Goal: Task Accomplishment & Management: Complete application form

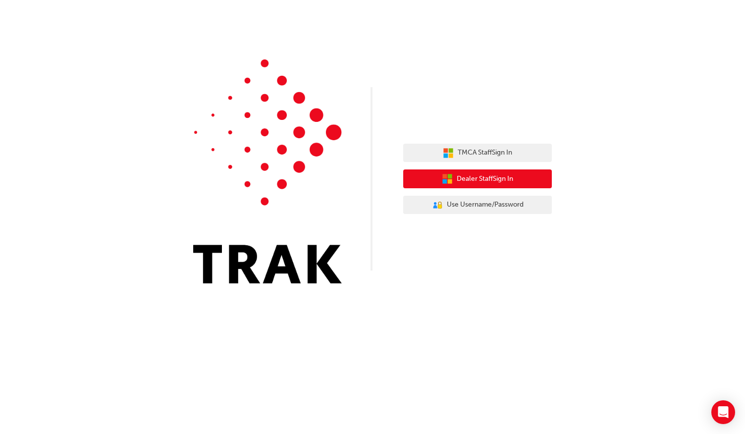
click at [526, 177] on button "Dealer Staff Sign In" at bounding box center [477, 178] width 149 height 19
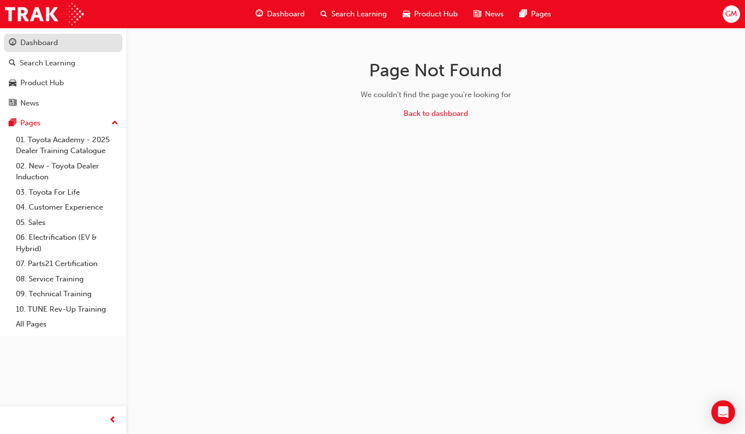
click at [40, 45] on div "Dashboard" at bounding box center [39, 42] width 38 height 11
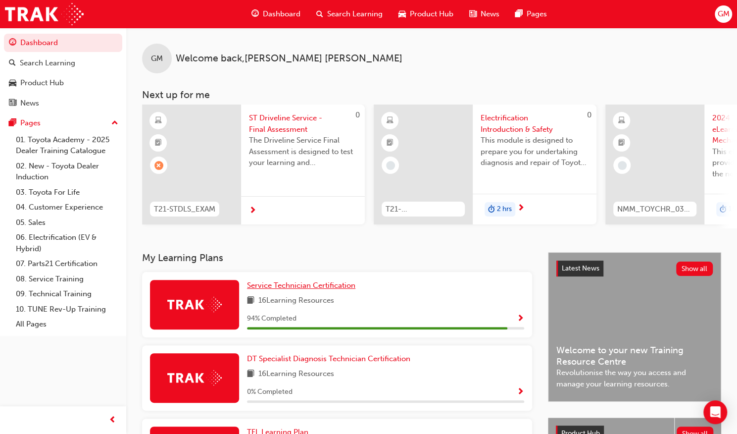
click at [296, 288] on span "Service Technician Certification" at bounding box center [301, 285] width 108 height 9
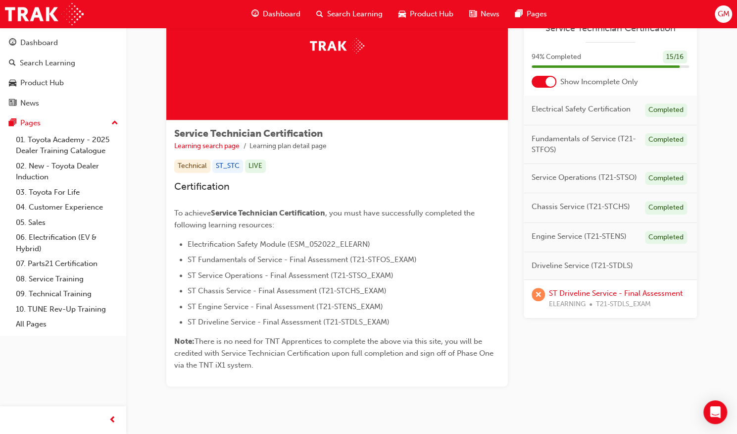
scroll to position [80, 0]
click at [635, 291] on link "ST Driveline Service - Final Assessment" at bounding box center [616, 293] width 134 height 9
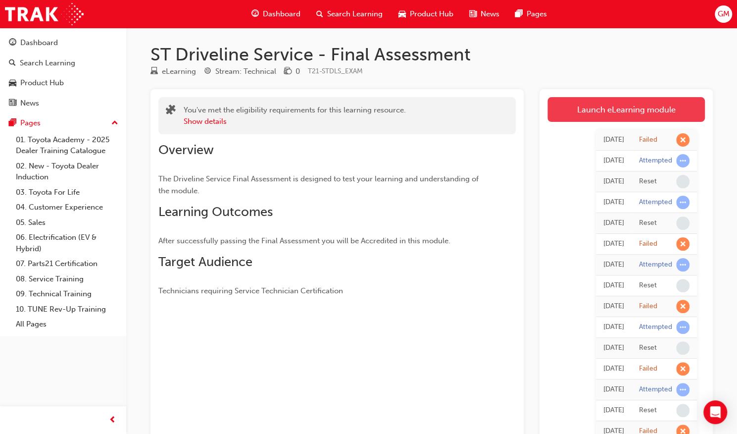
click at [626, 101] on link "Launch eLearning module" at bounding box center [626, 109] width 157 height 25
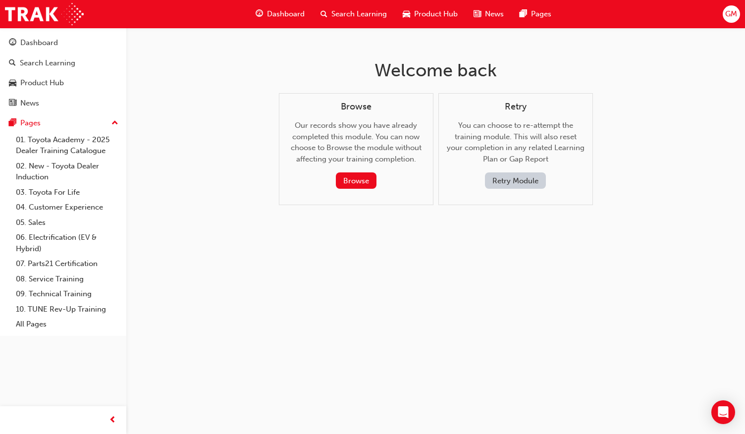
click at [513, 177] on button "Retry Module" at bounding box center [515, 180] width 61 height 16
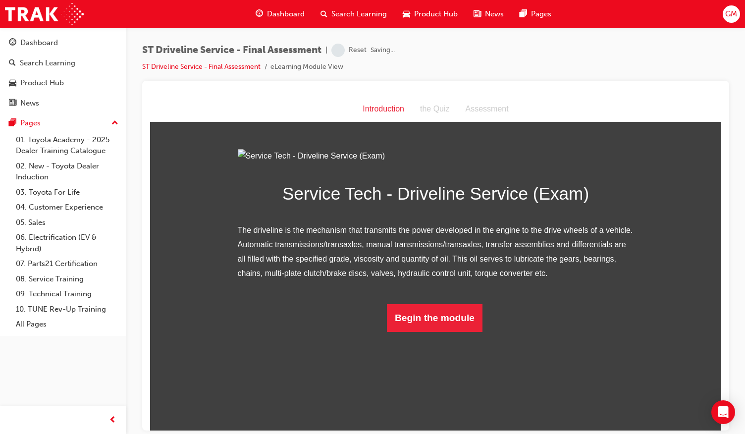
scroll to position [10, 0]
click at [421, 331] on button "Begin the module" at bounding box center [435, 318] width 96 height 28
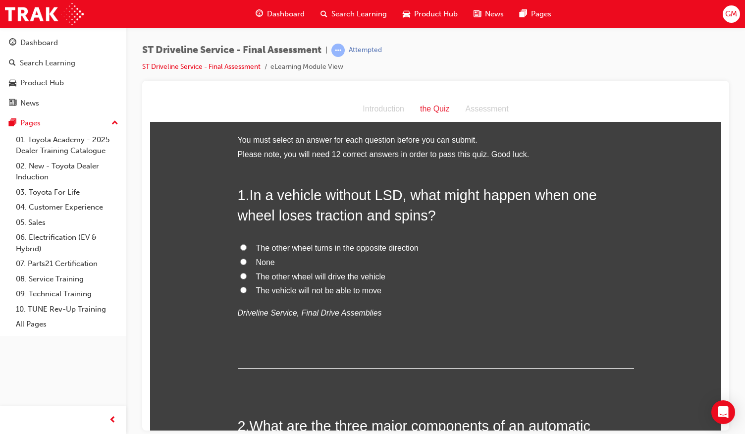
click at [336, 246] on span "The other wheel turns in the opposite direction" at bounding box center [337, 247] width 162 height 8
click at [247, 246] on input "The other wheel turns in the opposite direction" at bounding box center [243, 247] width 6 height 6
radio input "true"
click at [263, 259] on span "None" at bounding box center [265, 261] width 19 height 8
click at [247, 259] on input "None" at bounding box center [243, 261] width 6 height 6
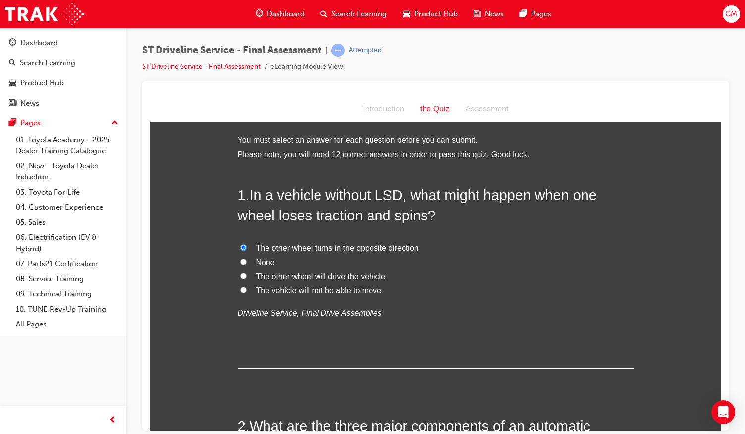
radio input "true"
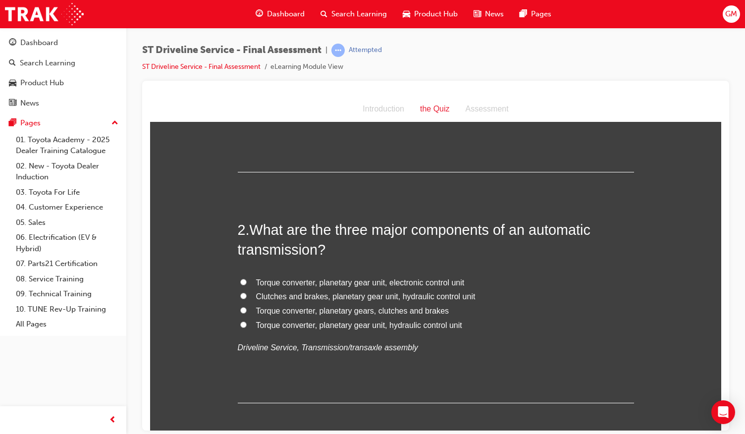
scroll to position [197, 0]
click at [329, 280] on span "Torque converter, planetary gear unit, electronic control unit" at bounding box center [360, 281] width 208 height 8
click at [247, 280] on input "Torque converter, planetary gear unit, electronic control unit" at bounding box center [243, 281] width 6 height 6
radio input "true"
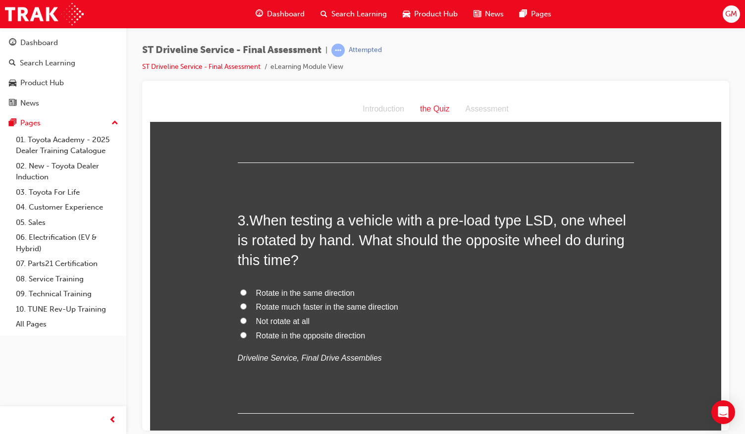
scroll to position [439, 0]
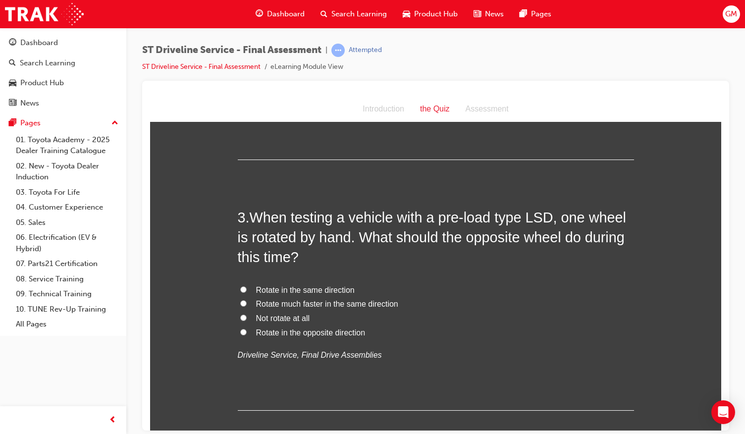
click at [290, 334] on span "Rotate in the opposite direction" at bounding box center [310, 332] width 109 height 8
click at [247, 334] on input "Rotate in the opposite direction" at bounding box center [243, 331] width 6 height 6
radio input "true"
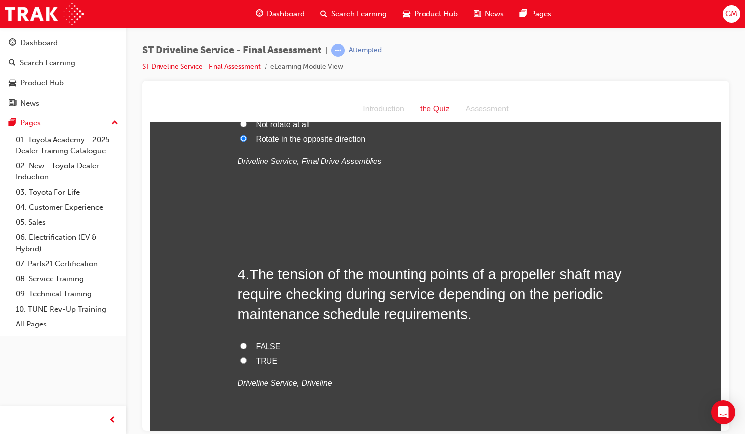
scroll to position [633, 0]
click at [252, 362] on label "TRUE" at bounding box center [436, 360] width 396 height 14
click at [247, 362] on input "TRUE" at bounding box center [243, 359] width 6 height 6
radio input "true"
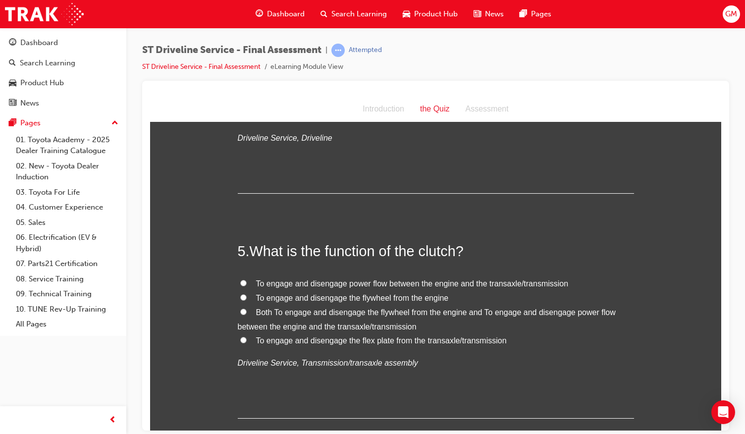
scroll to position [884, 0]
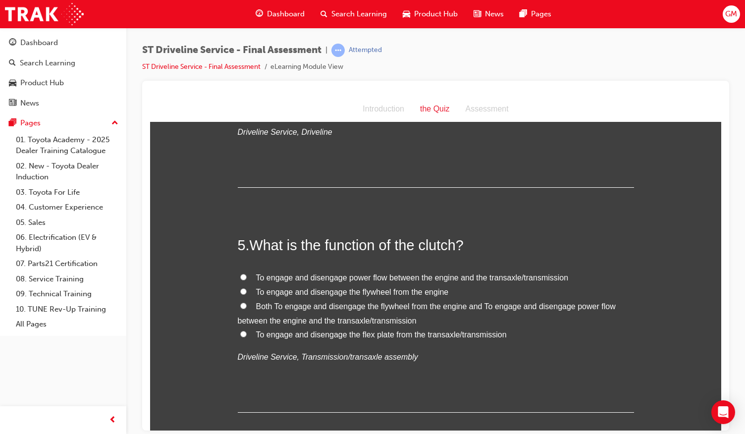
click at [323, 277] on span "To engage and disengage power flow between the engine and the transaxle/transmi…" at bounding box center [412, 277] width 312 height 8
click at [247, 277] on input "To engage and disengage power flow between the engine and the transaxle/transmi…" at bounding box center [243, 276] width 6 height 6
radio input "true"
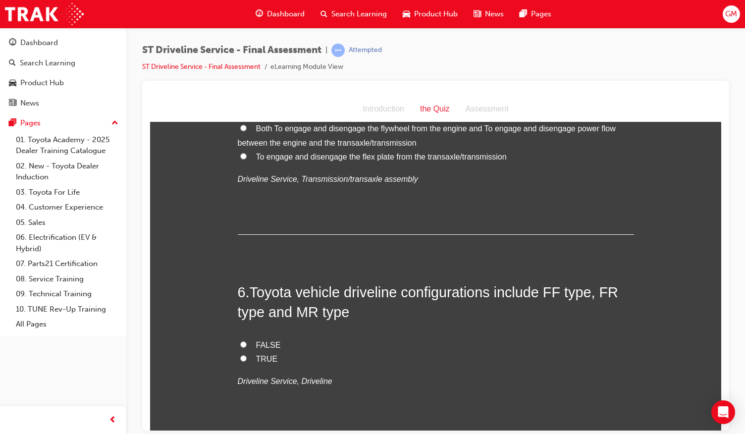
scroll to position [1062, 0]
click at [256, 362] on label "TRUE" at bounding box center [436, 358] width 396 height 14
click at [247, 360] on input "TRUE" at bounding box center [243, 357] width 6 height 6
radio input "true"
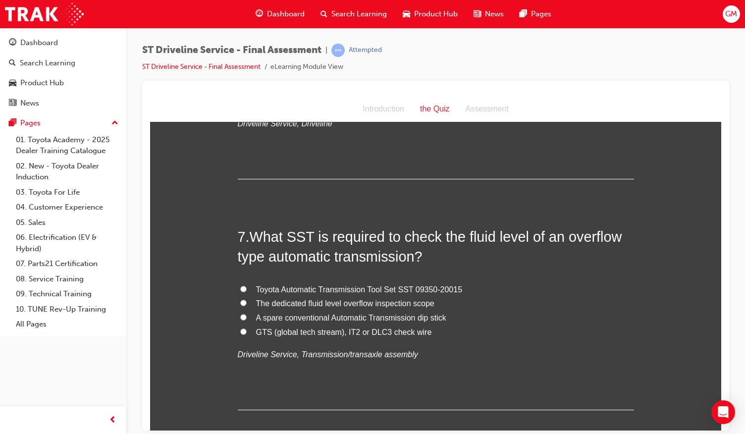
scroll to position [1321, 0]
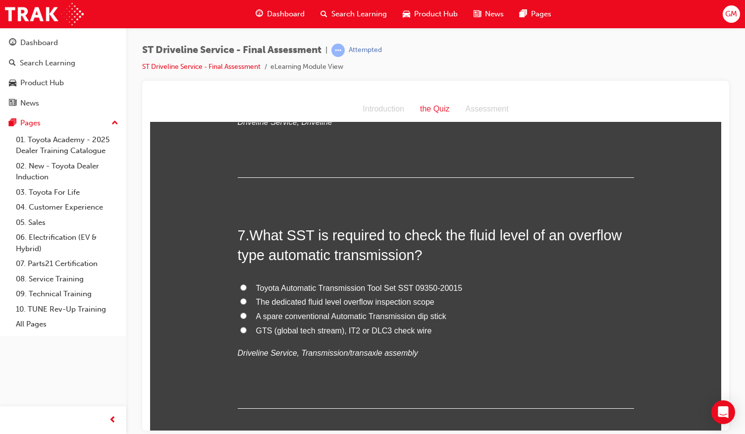
click at [317, 295] on label "The dedicated fluid level overflow inspection scope" at bounding box center [436, 302] width 396 height 14
click at [247, 298] on input "The dedicated fluid level overflow inspection scope" at bounding box center [243, 301] width 6 height 6
radio input "true"
click at [316, 287] on span "Toyota Automatic Transmission Tool Set SST 09350-20015" at bounding box center [359, 287] width 206 height 8
click at [247, 287] on input "Toyota Automatic Transmission Tool Set SST 09350-20015" at bounding box center [243, 287] width 6 height 6
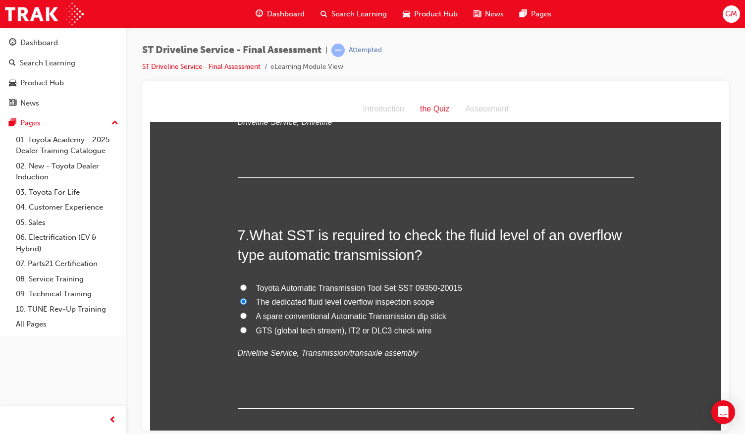
radio input "true"
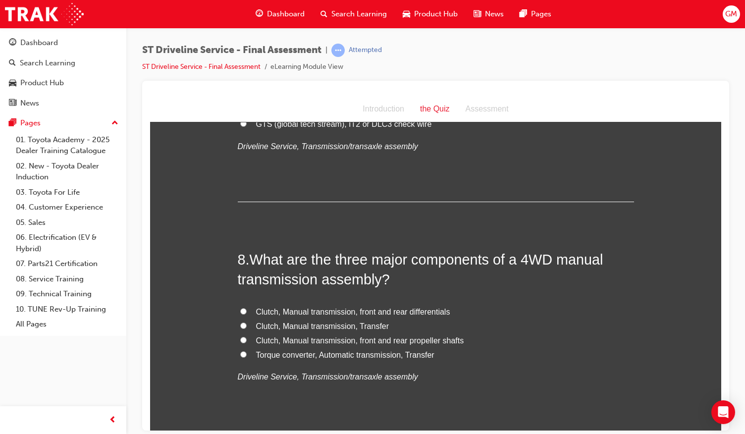
scroll to position [1528, 0]
click at [323, 322] on span "Clutch, Manual transmission, Transfer" at bounding box center [322, 325] width 133 height 8
click at [247, 322] on input "Clutch, Manual transmission, Transfer" at bounding box center [243, 324] width 6 height 6
radio input "true"
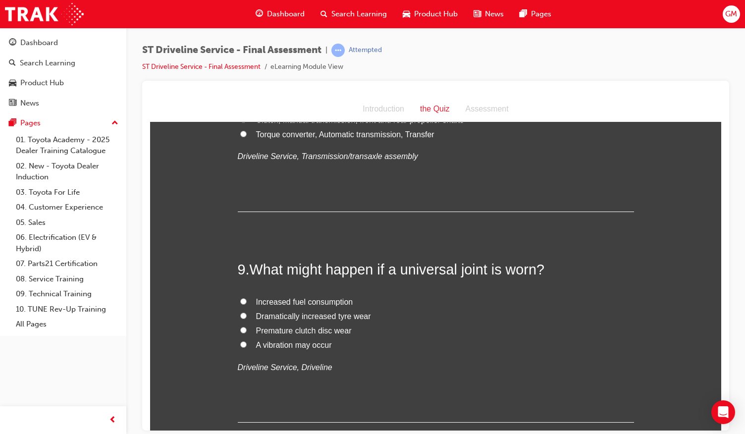
scroll to position [1771, 0]
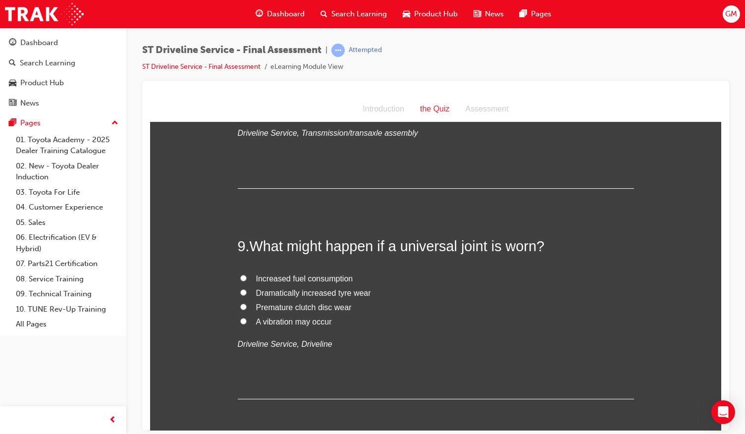
click at [302, 320] on span "A vibration may occur" at bounding box center [294, 321] width 76 height 8
click at [247, 320] on input "A vibration may occur" at bounding box center [243, 320] width 6 height 6
radio input "true"
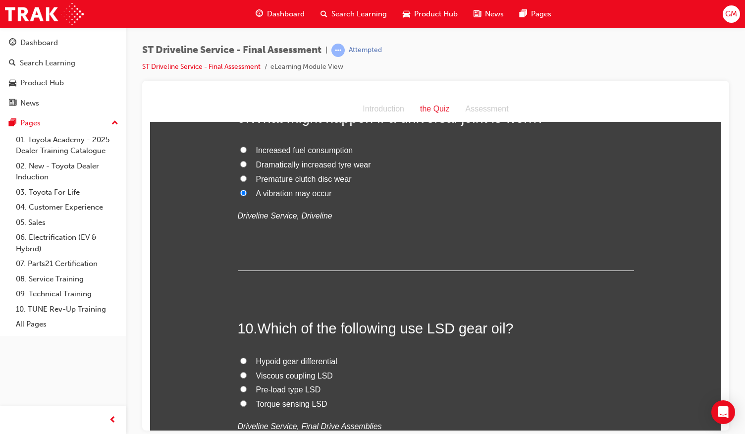
scroll to position [1952, 0]
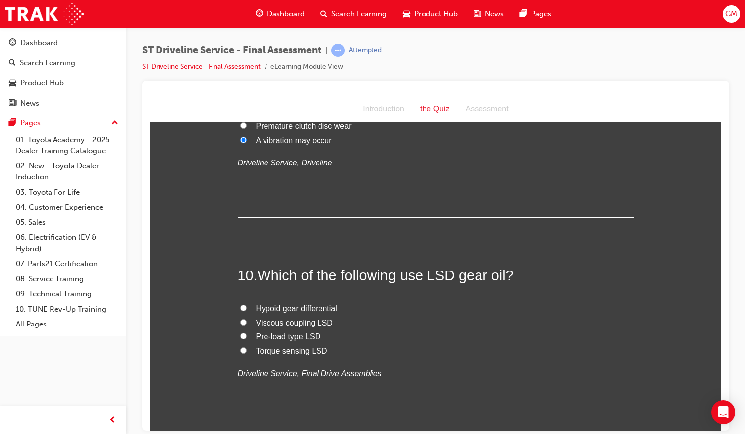
click at [307, 322] on span "Viscous coupling LSD" at bounding box center [294, 322] width 77 height 8
click at [247, 322] on input "Viscous coupling LSD" at bounding box center [243, 321] width 6 height 6
radio input "true"
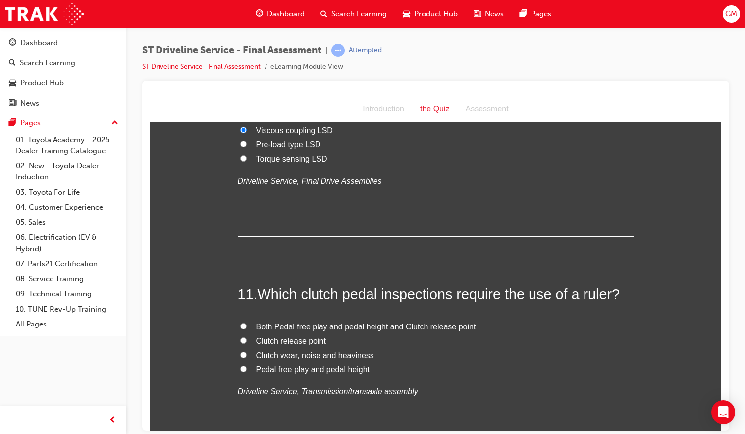
scroll to position [2145, 0]
click at [383, 322] on span "Both Pedal free play and pedal height and Clutch release point" at bounding box center [366, 325] width 220 height 8
click at [247, 322] on input "Both Pedal free play and pedal height and Clutch release point" at bounding box center [243, 325] width 6 height 6
radio input "true"
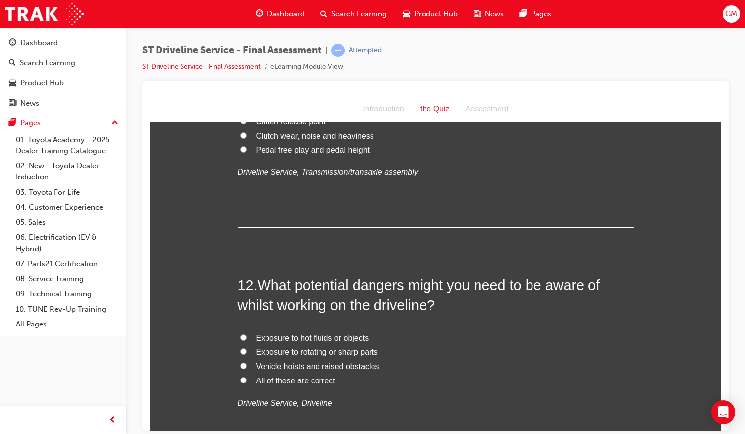
scroll to position [2377, 0]
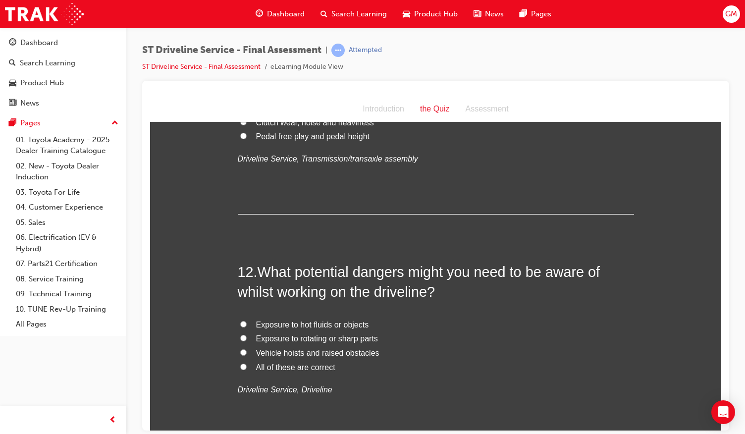
click at [323, 337] on span "Exposure to rotating or sharp parts" at bounding box center [317, 338] width 122 height 8
click at [247, 337] on input "Exposure to rotating or sharp parts" at bounding box center [243, 337] width 6 height 6
radio input "true"
click at [315, 366] on span "All of these are correct" at bounding box center [295, 366] width 79 height 8
click at [247, 366] on input "All of these are correct" at bounding box center [243, 366] width 6 height 6
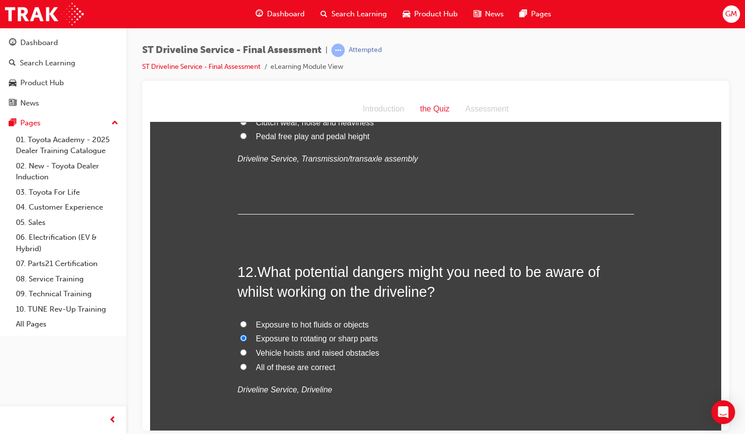
radio input "true"
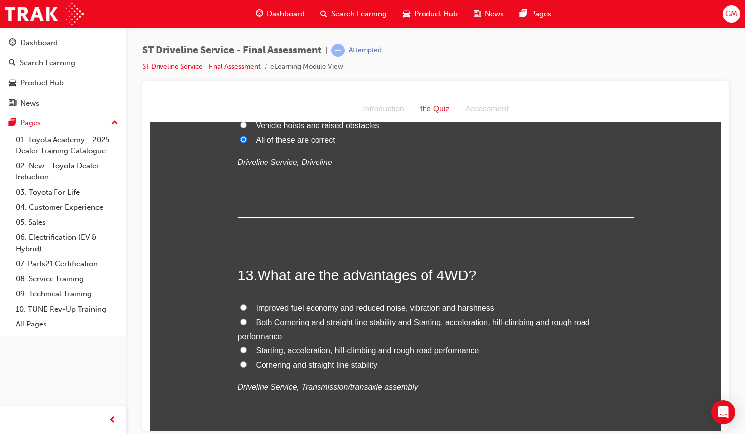
scroll to position [2605, 0]
click at [366, 320] on span "Both Cornering and straight line stability and Starting, acceleration, hill-cli…" at bounding box center [414, 327] width 352 height 23
click at [247, 320] on input "Both Cornering and straight line stability and Starting, acceleration, hill-cli…" at bounding box center [243, 320] width 6 height 6
radio input "true"
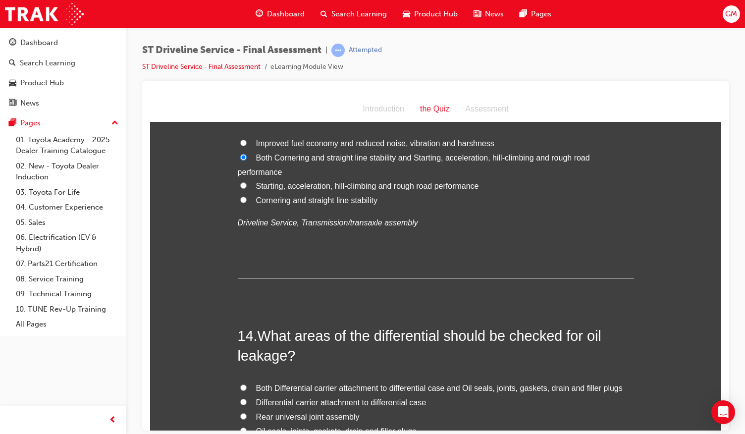
scroll to position [2769, 0]
click at [395, 186] on span "Starting, acceleration, hill-climbing and rough road performance" at bounding box center [367, 185] width 223 height 8
click at [247, 186] on input "Starting, acceleration, hill-climbing and rough road performance" at bounding box center [243, 184] width 6 height 6
radio input "true"
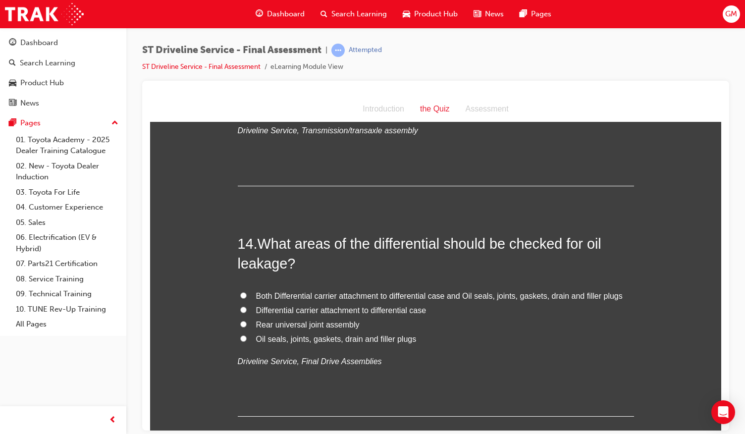
scroll to position [2862, 0]
click at [371, 292] on span "Both Differential carrier attachment to differential case and Oil seals, joints…" at bounding box center [439, 294] width 366 height 8
click at [247, 292] on input "Both Differential carrier attachment to differential case and Oil seals, joints…" at bounding box center [243, 294] width 6 height 6
radio input "true"
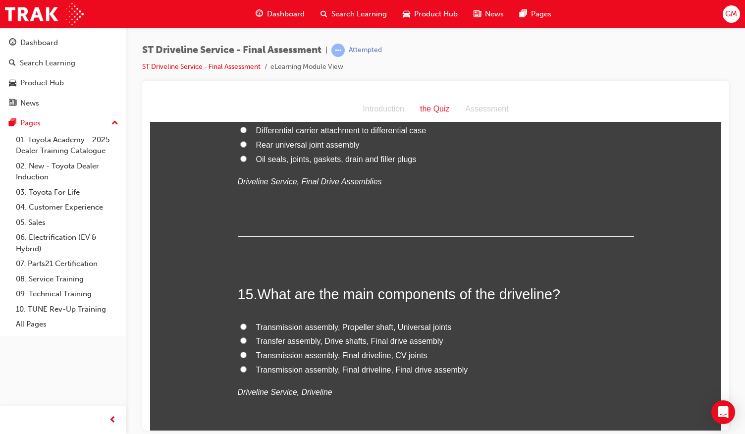
scroll to position [3048, 0]
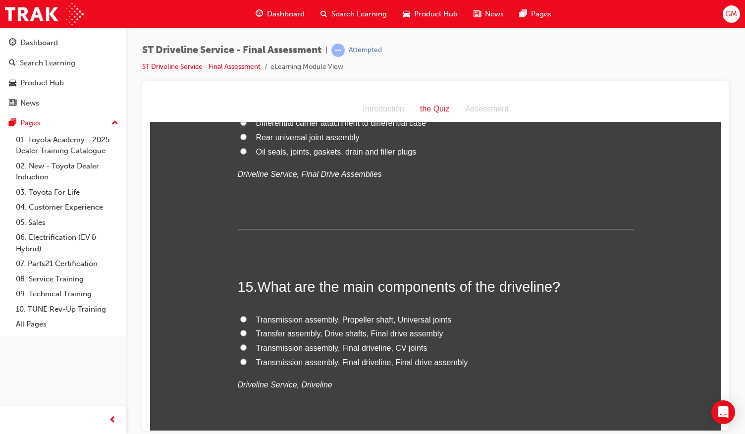
click at [359, 318] on span "Transmission assembly, Propeller shaft, Universal joints" at bounding box center [354, 319] width 196 height 8
click at [247, 318] on input "Transmission assembly, Propeller shaft, Universal joints" at bounding box center [243, 318] width 6 height 6
radio input "true"
click at [353, 330] on span "Transfer assembly, Drive shafts, Final drive assembly" at bounding box center [349, 333] width 187 height 8
click at [247, 330] on input "Transfer assembly, Drive shafts, Final drive assembly" at bounding box center [243, 332] width 6 height 6
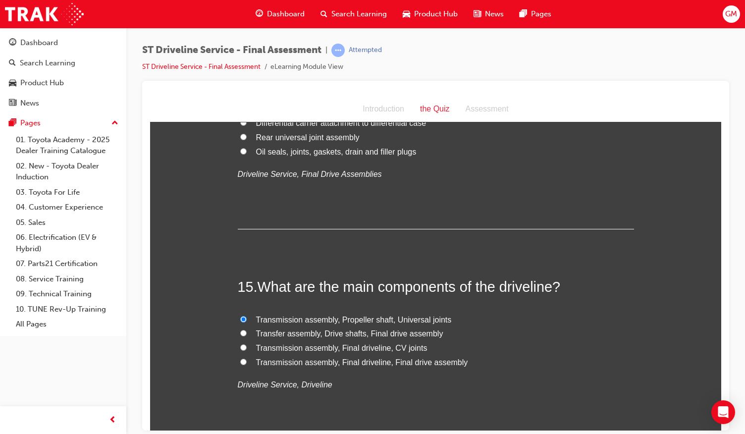
radio input "true"
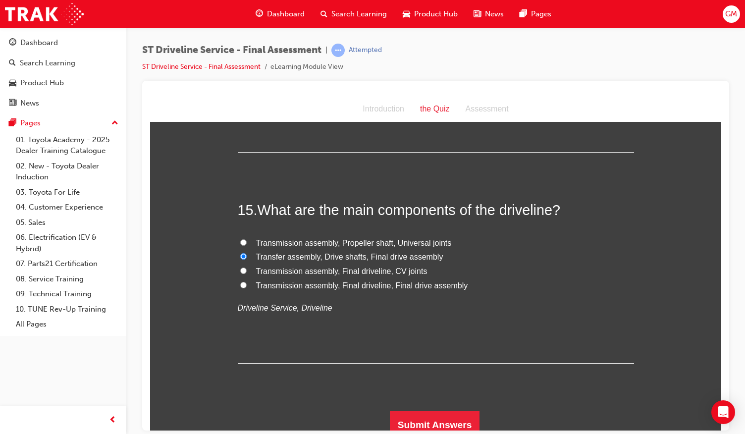
scroll to position [3130, 0]
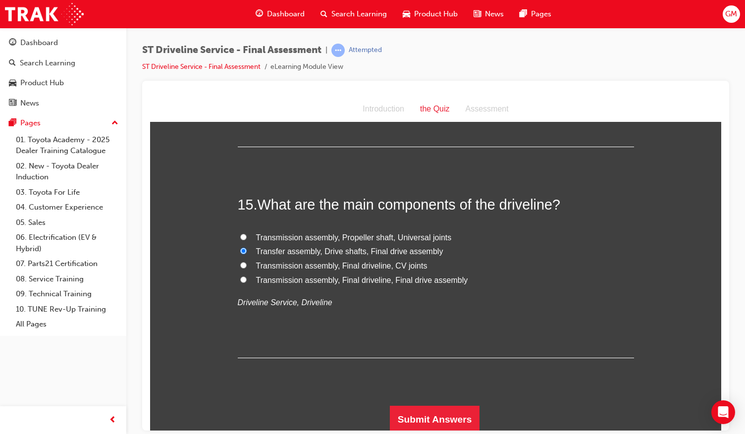
click at [360, 276] on span "Transmission assembly, Final driveline, Final drive assembly" at bounding box center [362, 279] width 212 height 8
click at [247, 276] on input "Transmission assembly, Final driveline, Final drive assembly" at bounding box center [243, 279] width 6 height 6
radio input "true"
click at [434, 412] on button "Submit Answers" at bounding box center [435, 419] width 90 height 28
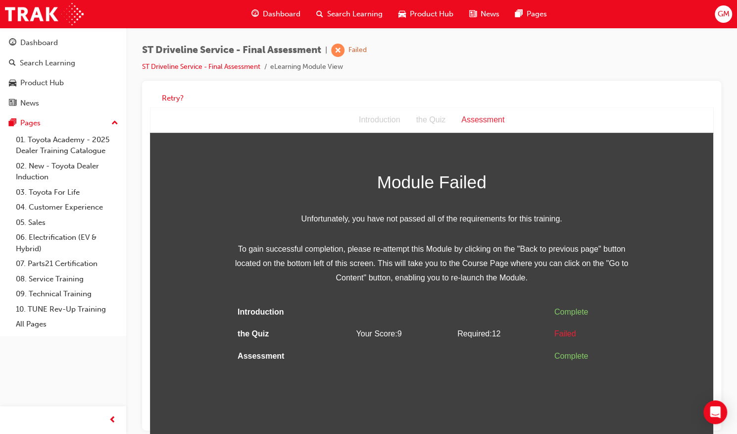
scroll to position [7, 0]
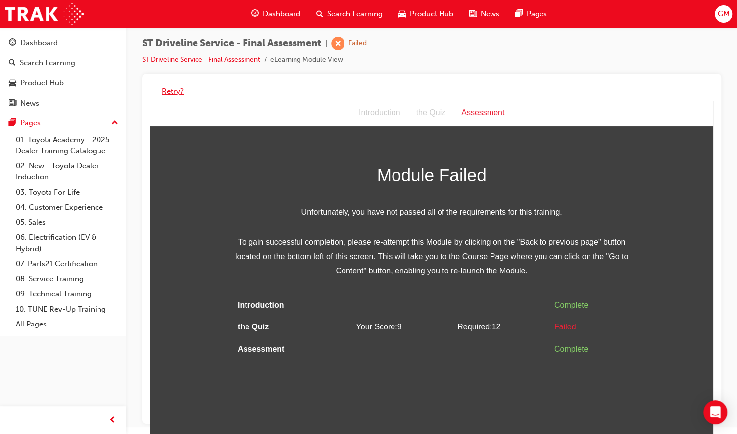
click at [175, 94] on button "Retry?" at bounding box center [173, 91] width 22 height 11
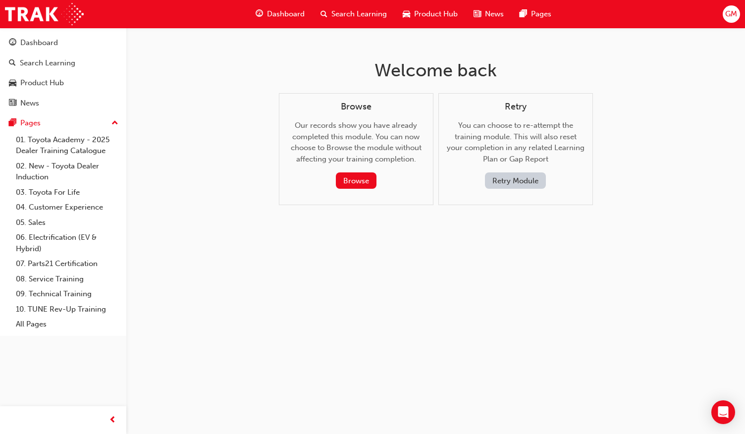
click at [513, 181] on button "Retry Module" at bounding box center [515, 180] width 61 height 16
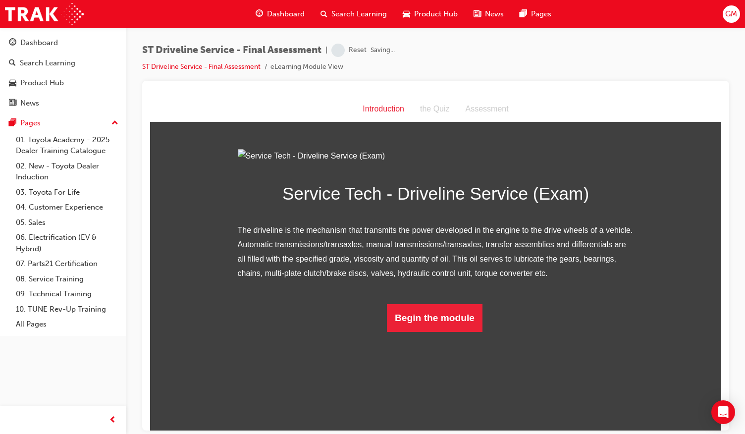
scroll to position [10, 0]
click at [443, 331] on button "Begin the module" at bounding box center [435, 318] width 96 height 28
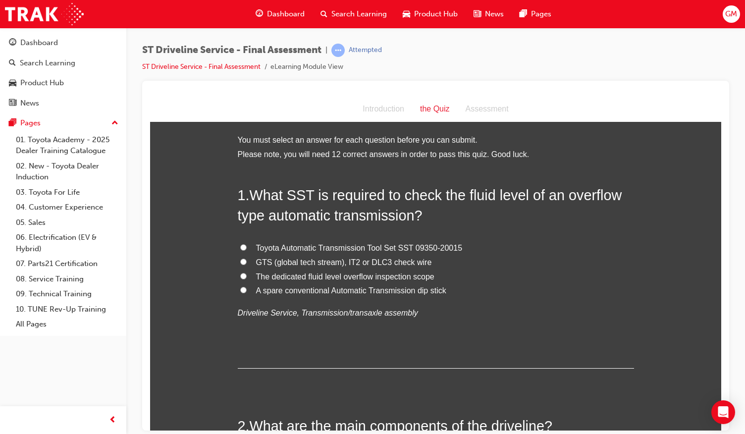
click at [356, 249] on span "Toyota Automatic Transmission Tool Set SST 09350-20015" at bounding box center [359, 247] width 206 height 8
click at [247, 249] on input "Toyota Automatic Transmission Tool Set SST 09350-20015" at bounding box center [243, 247] width 6 height 6
radio input "true"
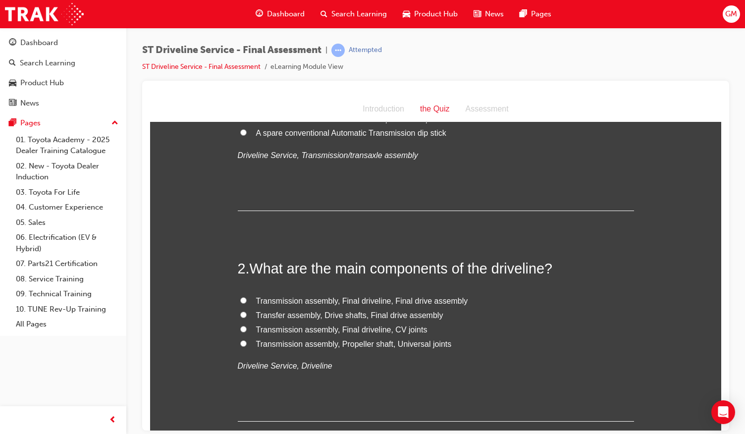
scroll to position [159, 0]
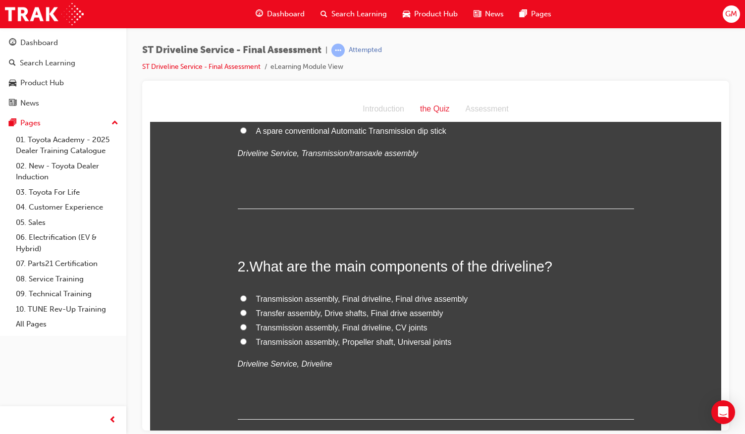
click at [351, 341] on span "Transmission assembly, Propeller shaft, Universal joints" at bounding box center [354, 341] width 196 height 8
click at [247, 341] on input "Transmission assembly, Propeller shaft, Universal joints" at bounding box center [243, 341] width 6 height 6
radio input "true"
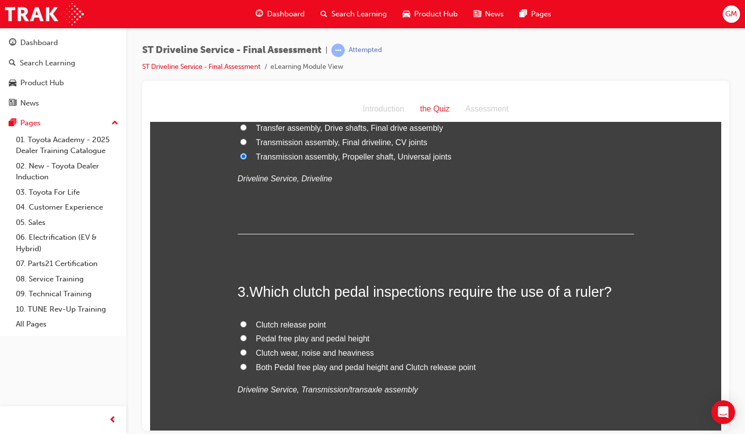
scroll to position [359, 0]
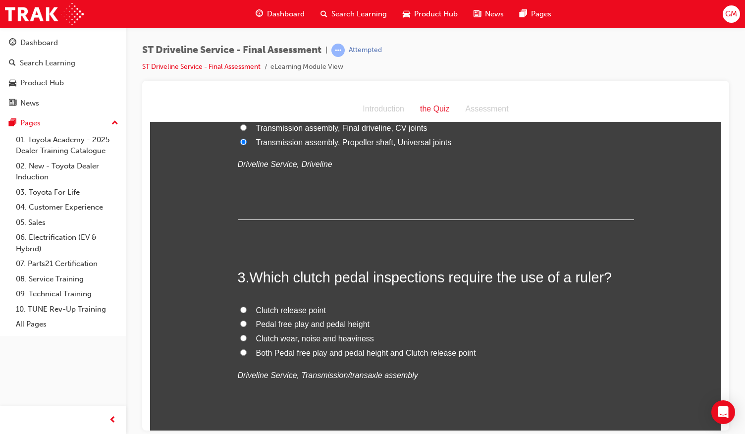
click at [284, 323] on span "Pedal free play and pedal height" at bounding box center [313, 323] width 114 height 8
click at [247, 323] on input "Pedal free play and pedal height" at bounding box center [243, 323] width 6 height 6
radio input "true"
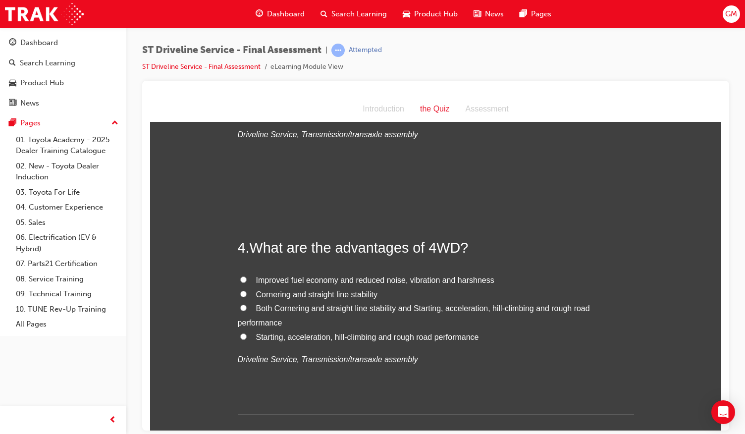
scroll to position [599, 0]
click at [335, 309] on span "Both Cornering and straight line stability and Starting, acceleration, hill-cli…" at bounding box center [414, 315] width 352 height 23
click at [247, 309] on input "Both Cornering and straight line stability and Starting, acceleration, hill-cli…" at bounding box center [243, 308] width 6 height 6
radio input "true"
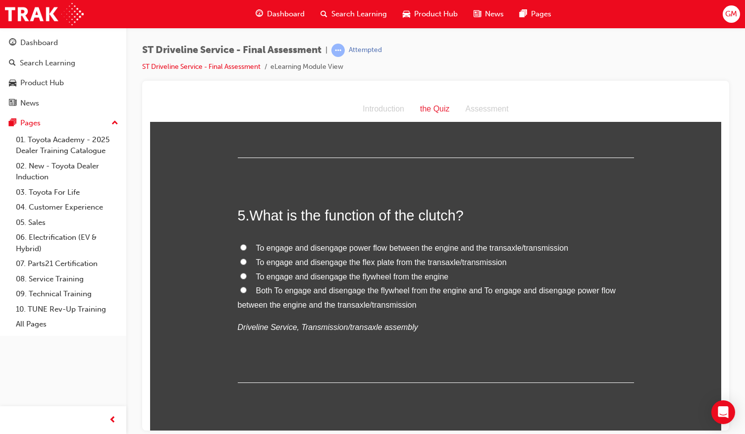
scroll to position [857, 0]
click at [399, 243] on span "To engage and disengage power flow between the engine and the transaxle/transmi…" at bounding box center [412, 247] width 312 height 8
click at [247, 243] on input "To engage and disengage power flow between the engine and the transaxle/transmi…" at bounding box center [243, 246] width 6 height 6
radio input "true"
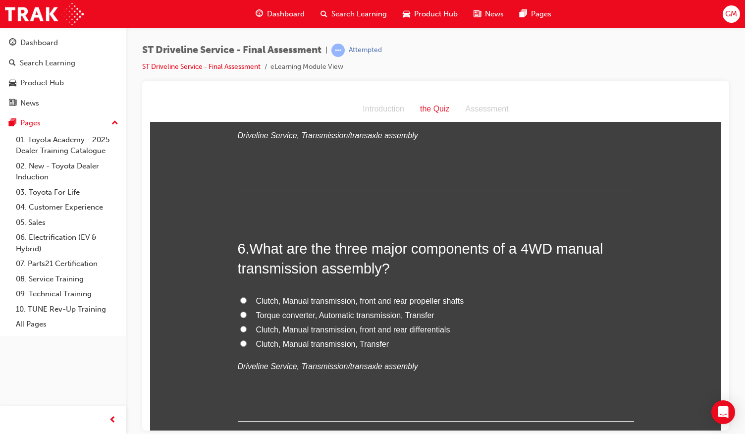
scroll to position [1049, 0]
click at [345, 343] on span "Clutch, Manual transmission, Transfer" at bounding box center [322, 342] width 133 height 8
click at [247, 343] on input "Clutch, Manual transmission, Transfer" at bounding box center [243, 342] width 6 height 6
radio input "true"
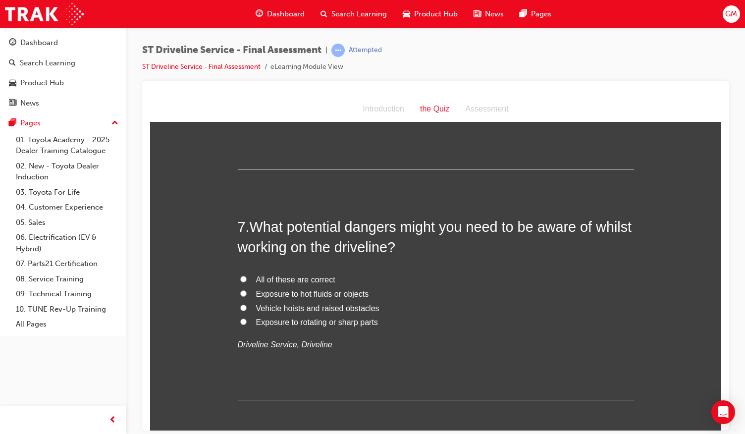
scroll to position [1301, 0]
click at [304, 280] on span "All of these are correct" at bounding box center [295, 278] width 79 height 8
click at [247, 280] on input "All of these are correct" at bounding box center [243, 278] width 6 height 6
radio input "true"
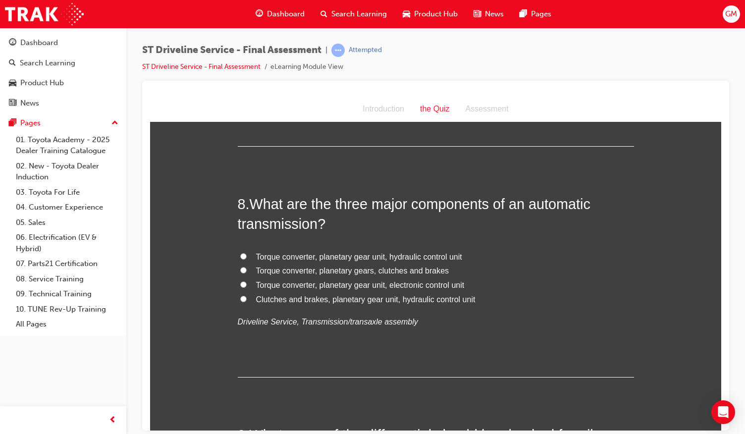
scroll to position [1555, 0]
click at [376, 254] on span "Torque converter, planetary gear unit, hydraulic control unit" at bounding box center [359, 255] width 206 height 8
click at [247, 254] on input "Torque converter, planetary gear unit, hydraulic control unit" at bounding box center [243, 255] width 6 height 6
radio input "true"
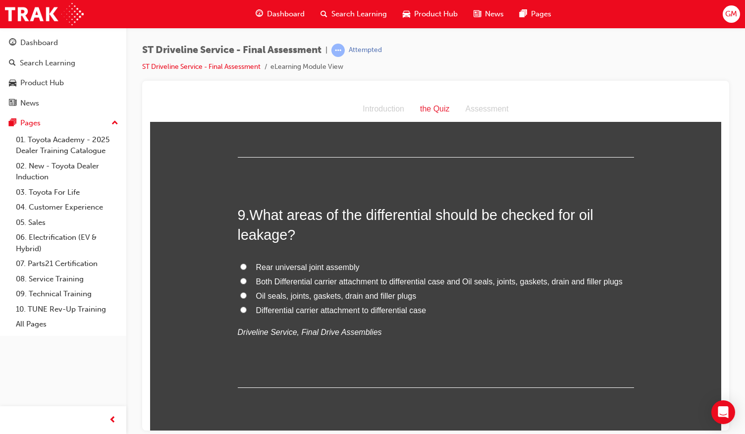
scroll to position [1776, 0]
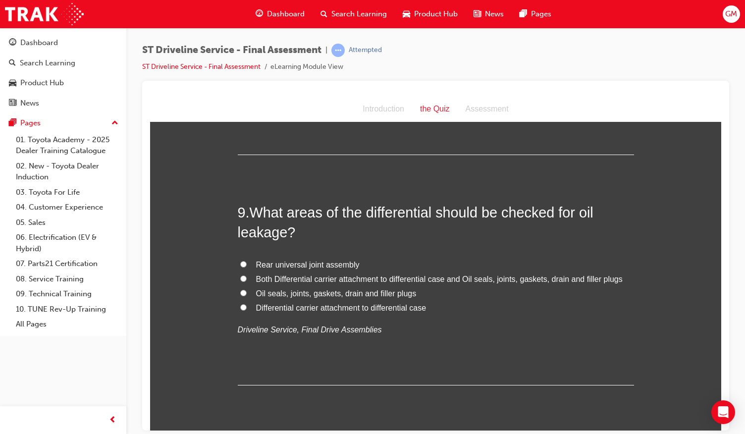
click at [335, 276] on span "Both Differential carrier attachment to differential case and Oil seals, joints…" at bounding box center [439, 278] width 366 height 8
click at [247, 276] on input "Both Differential carrier attachment to differential case and Oil seals, joints…" at bounding box center [243, 278] width 6 height 6
radio input "true"
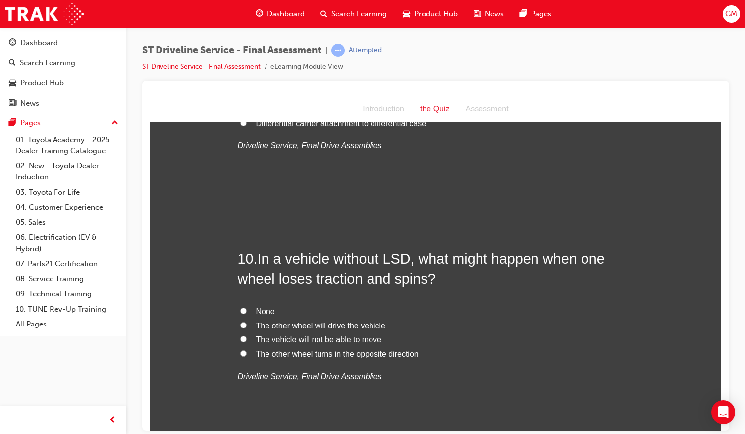
scroll to position [1986, 0]
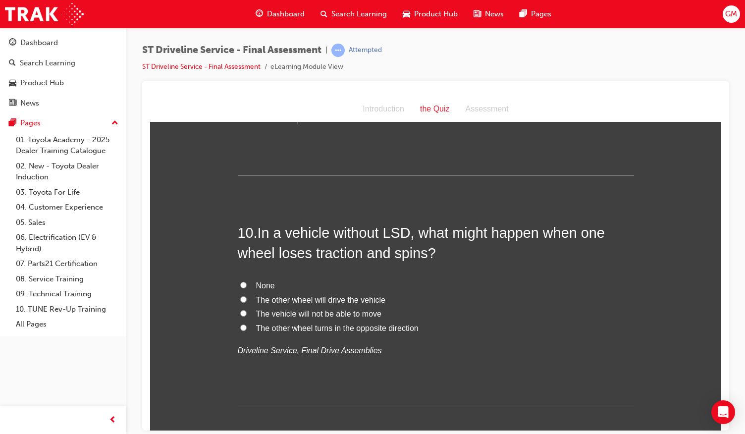
click at [305, 324] on span "The other wheel turns in the opposite direction" at bounding box center [337, 327] width 162 height 8
click at [247, 324] on input "The other wheel turns in the opposite direction" at bounding box center [243, 327] width 6 height 6
radio input "true"
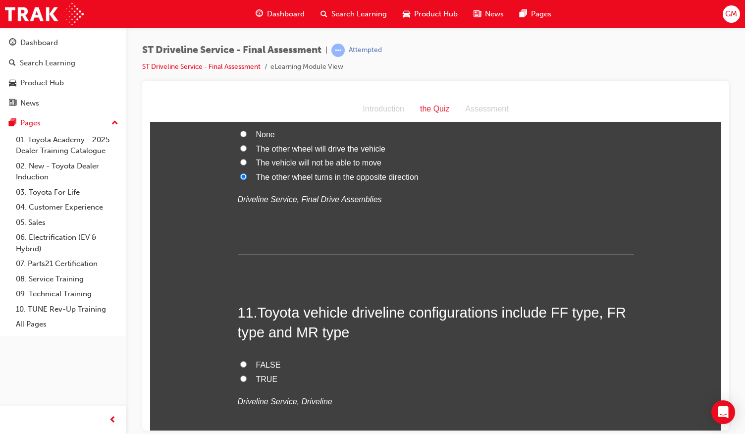
scroll to position [2144, 0]
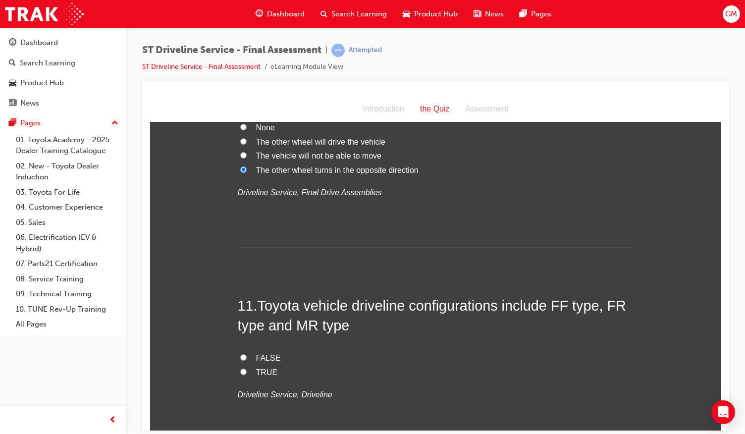
click at [245, 370] on label "TRUE" at bounding box center [436, 372] width 396 height 14
click at [245, 370] on input "TRUE" at bounding box center [243, 371] width 6 height 6
radio input "true"
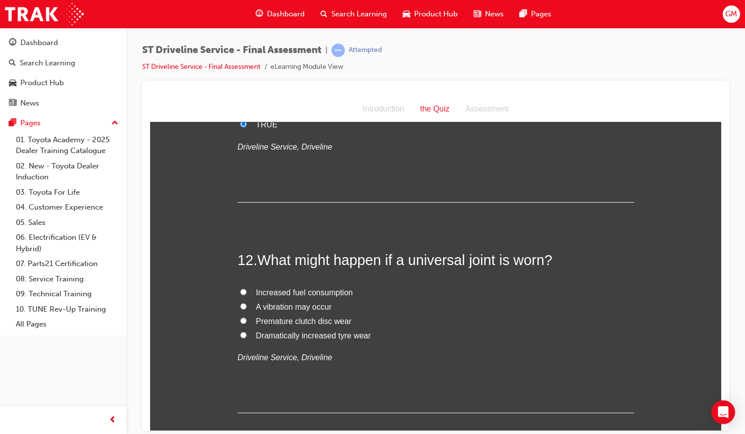
scroll to position [2396, 0]
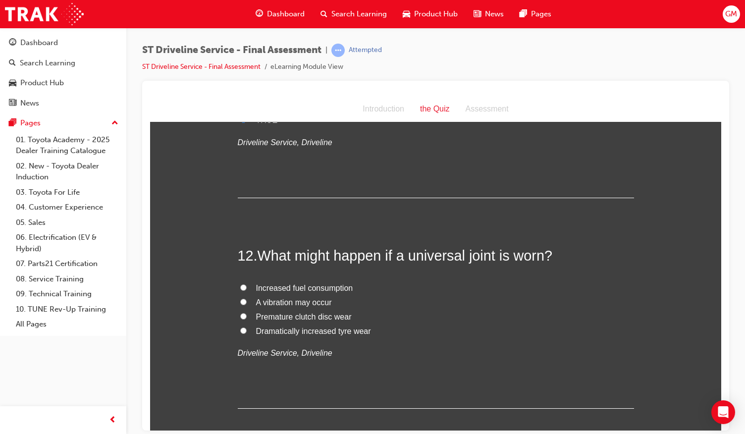
click at [287, 298] on span "A vibration may occur" at bounding box center [294, 302] width 76 height 8
click at [247, 298] on input "A vibration may occur" at bounding box center [243, 301] width 6 height 6
radio input "true"
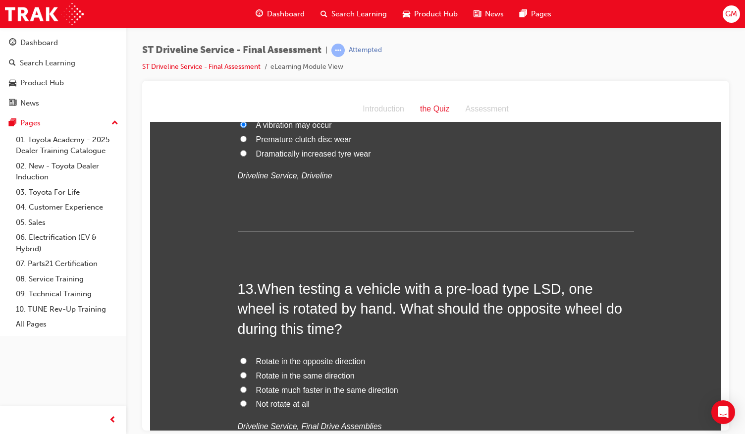
scroll to position [2637, 0]
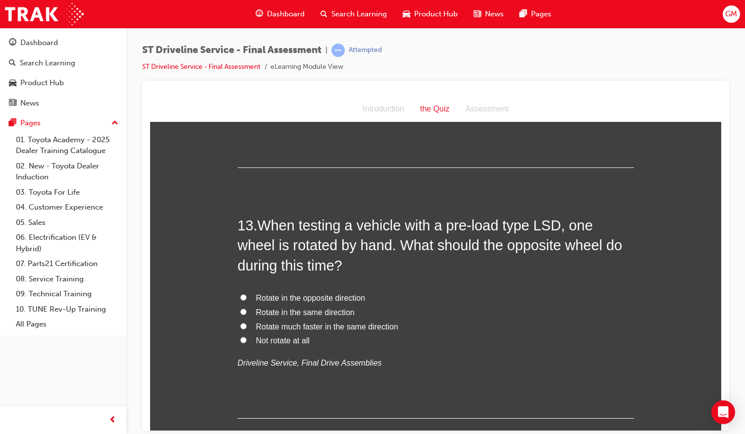
click at [307, 311] on span "Rotate in the same direction" at bounding box center [305, 312] width 99 height 8
click at [247, 311] on input "Rotate in the same direction" at bounding box center [243, 311] width 6 height 6
radio input "true"
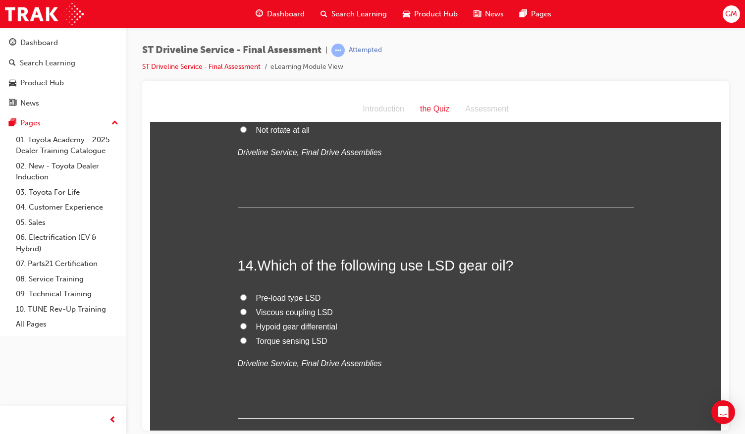
scroll to position [2879, 0]
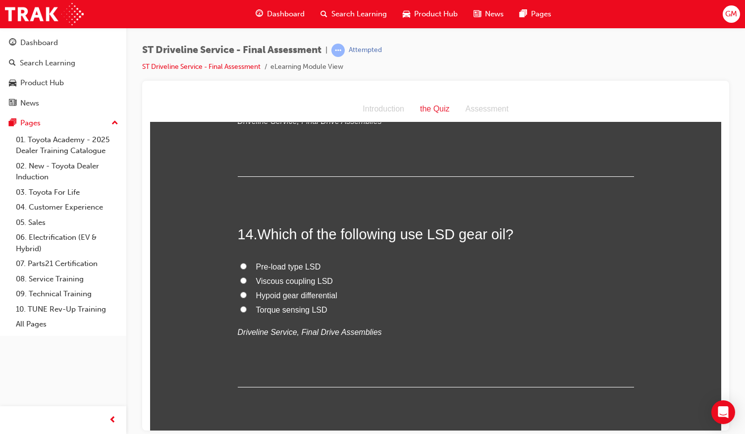
click at [275, 263] on span "Pre-load type LSD" at bounding box center [288, 266] width 65 height 8
click at [247, 263] on input "Pre-load type LSD" at bounding box center [243, 265] width 6 height 6
radio input "true"
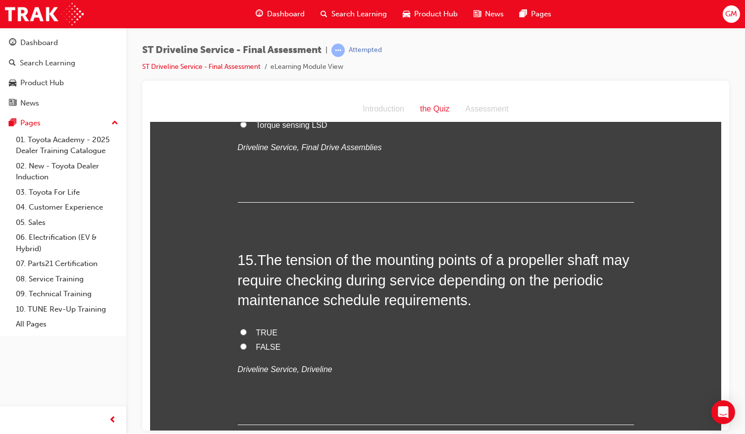
scroll to position [3070, 0]
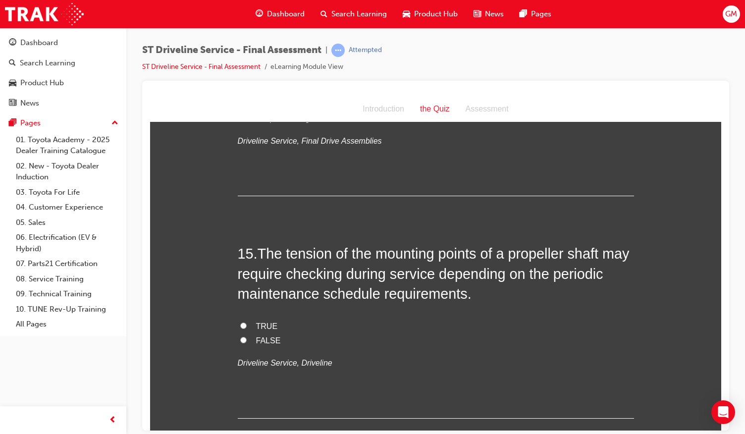
click at [260, 324] on span "TRUE" at bounding box center [267, 325] width 22 height 8
click at [247, 324] on input "TRUE" at bounding box center [243, 325] width 6 height 6
radio input "true"
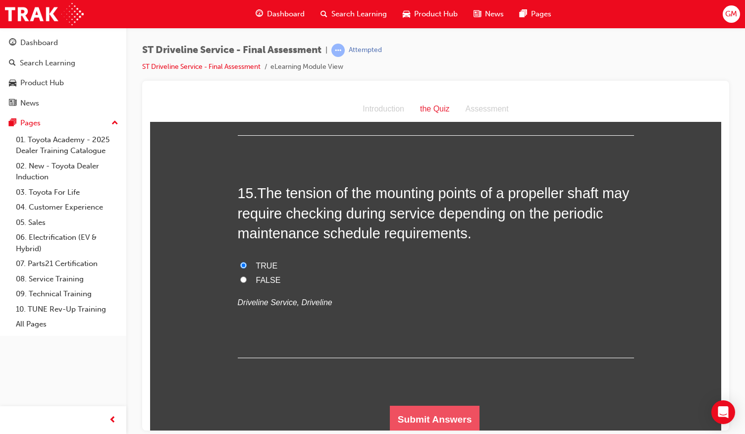
click at [414, 409] on button "Submit Answers" at bounding box center [435, 419] width 90 height 28
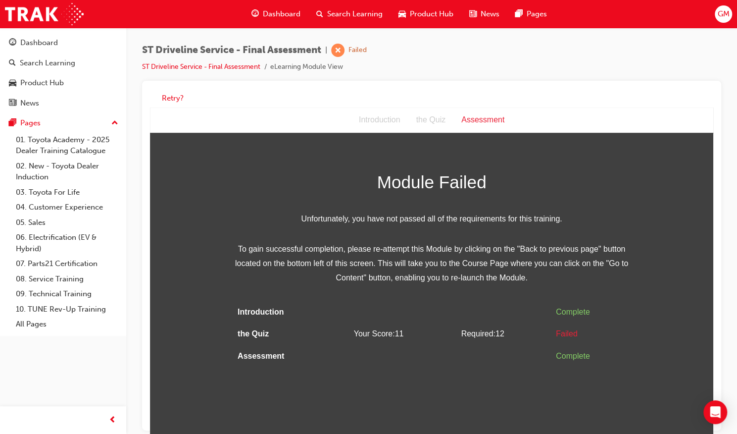
scroll to position [7, 0]
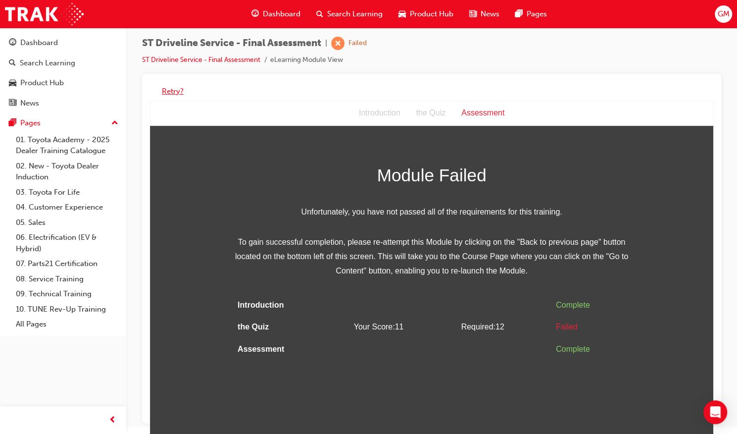
click at [175, 88] on button "Retry?" at bounding box center [173, 91] width 22 height 11
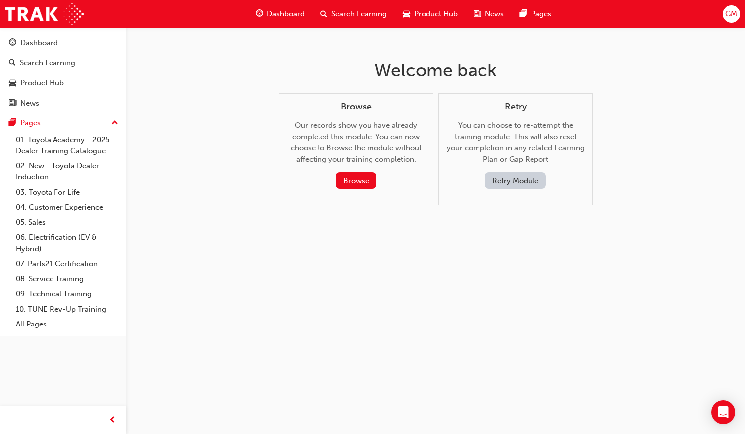
click at [504, 179] on button "Retry Module" at bounding box center [515, 180] width 61 height 16
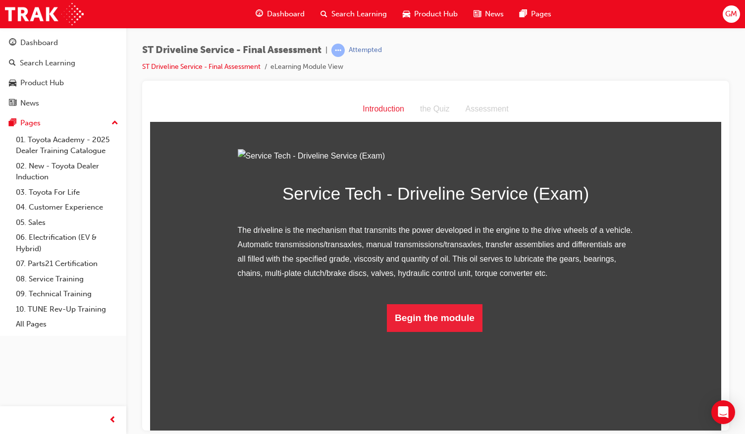
scroll to position [10, 0]
click at [431, 331] on button "Begin the module" at bounding box center [435, 318] width 96 height 28
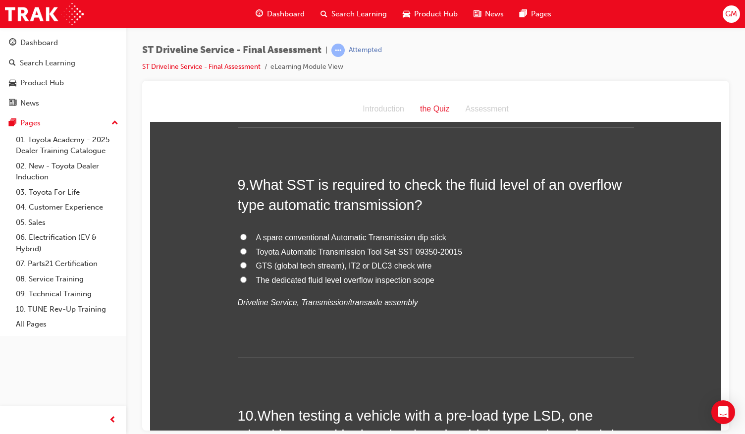
scroll to position [1750, 0]
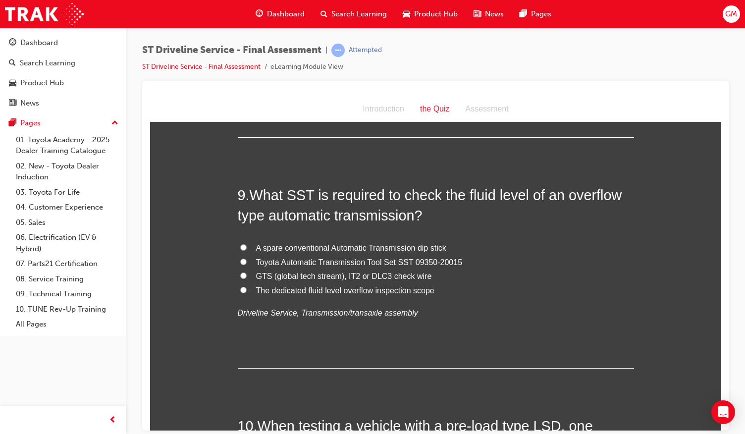
click at [403, 257] on span "Toyota Automatic Transmission Tool Set SST 09350-20015" at bounding box center [359, 261] width 206 height 8
click at [247, 258] on input "Toyota Automatic Transmission Tool Set SST 09350-20015" at bounding box center [243, 261] width 6 height 6
radio input "true"
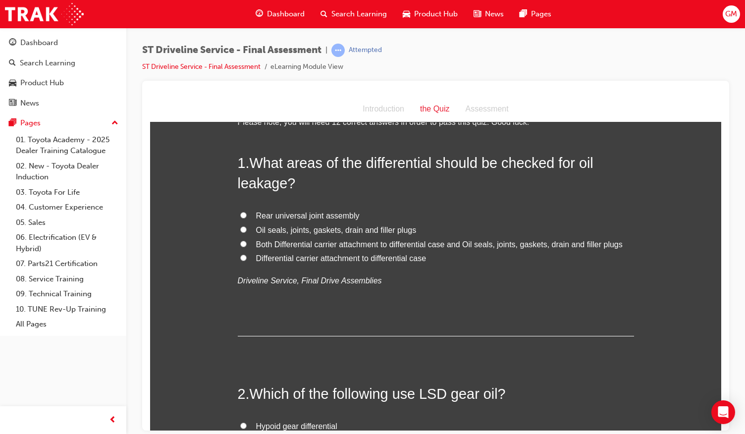
scroll to position [0, 0]
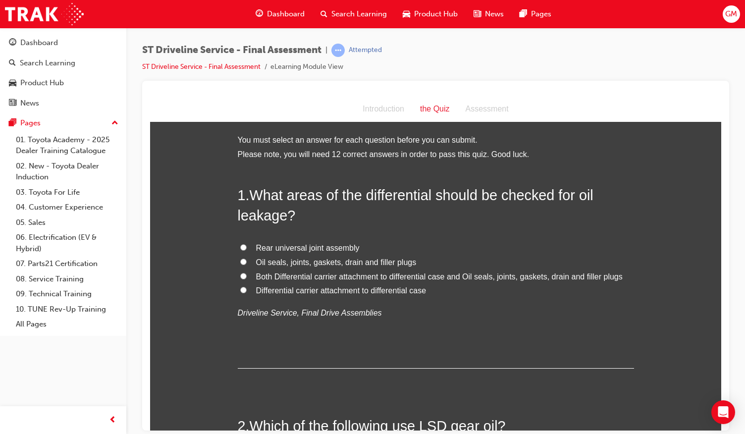
click at [324, 273] on span "Both Differential carrier attachment to differential case and Oil seals, joints…" at bounding box center [439, 276] width 366 height 8
click at [247, 273] on input "Both Differential carrier attachment to differential case and Oil seals, joints…" at bounding box center [243, 275] width 6 height 6
radio input "true"
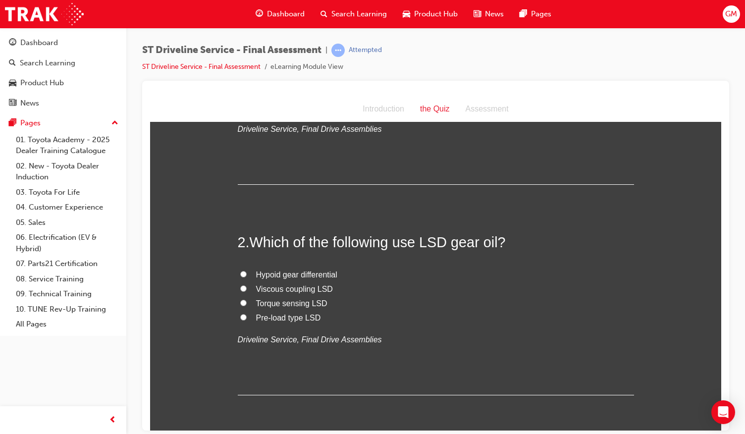
scroll to position [184, 0]
click at [292, 313] on span "Pre-load type LSD" at bounding box center [288, 316] width 65 height 8
click at [247, 313] on input "Pre-load type LSD" at bounding box center [243, 316] width 6 height 6
radio input "true"
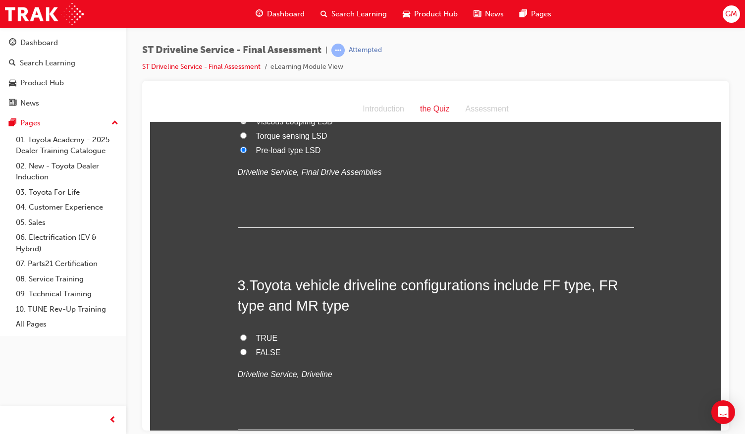
scroll to position [356, 0]
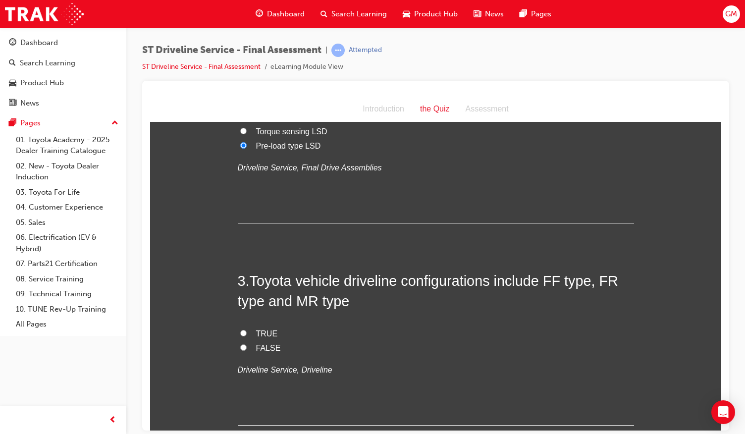
click at [262, 330] on span "TRUE" at bounding box center [267, 333] width 22 height 8
click at [247, 330] on input "TRUE" at bounding box center [243, 332] width 6 height 6
radio input "true"
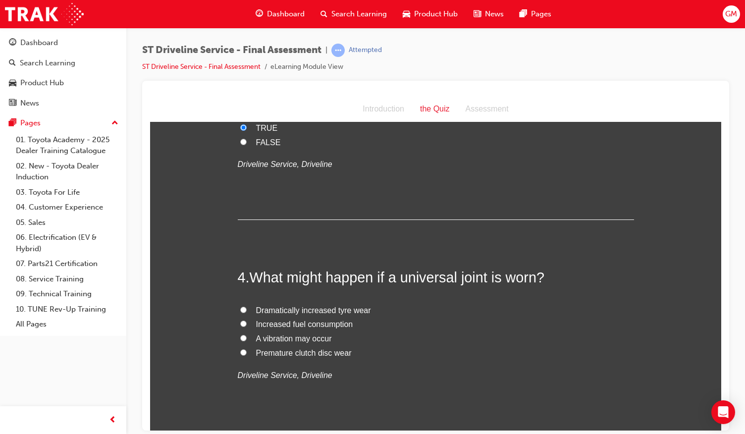
scroll to position [571, 0]
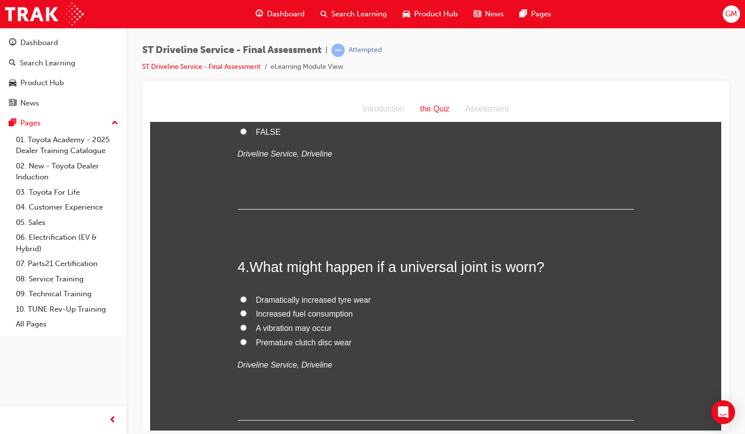
click at [297, 326] on span "A vibration may occur" at bounding box center [294, 327] width 76 height 8
click at [247, 326] on input "A vibration may occur" at bounding box center [243, 327] width 6 height 6
radio input "true"
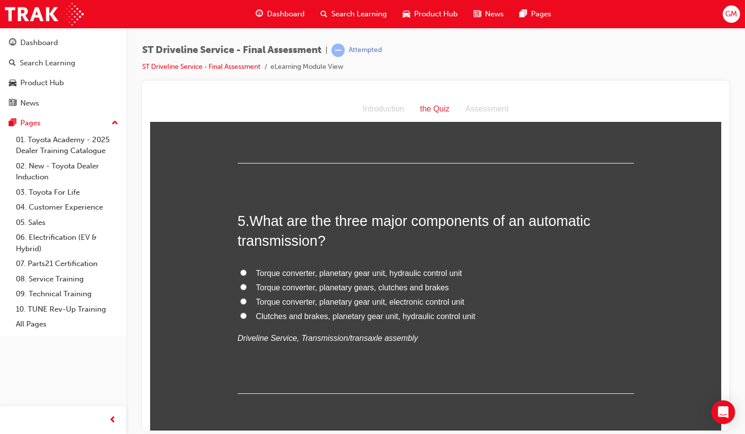
scroll to position [829, 0]
click at [397, 311] on span "Clutches and brakes, planetary gear unit, hydraulic control unit" at bounding box center [365, 315] width 219 height 8
click at [247, 311] on input "Clutches and brakes, planetary gear unit, hydraulic control unit" at bounding box center [243, 314] width 6 height 6
radio input "true"
click at [381, 273] on span "Torque converter, planetary gear unit, hydraulic control unit" at bounding box center [359, 272] width 206 height 8
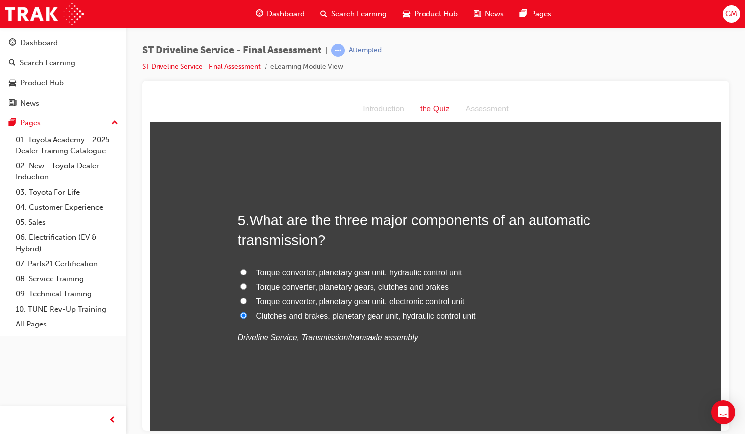
click at [247, 273] on input "Torque converter, planetary gear unit, hydraulic control unit" at bounding box center [243, 271] width 6 height 6
radio input "true"
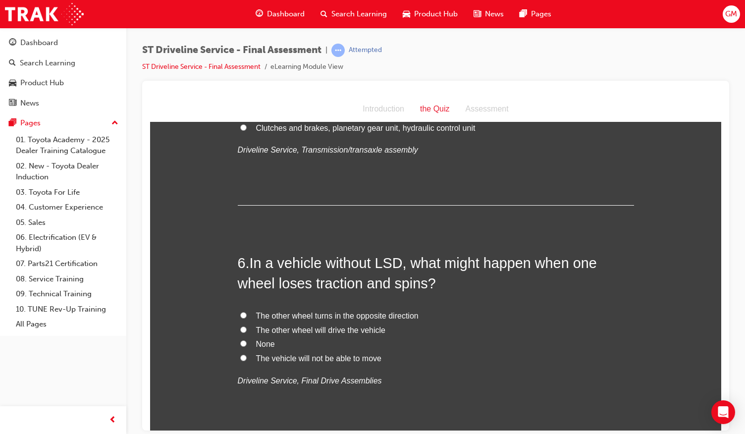
scroll to position [1020, 0]
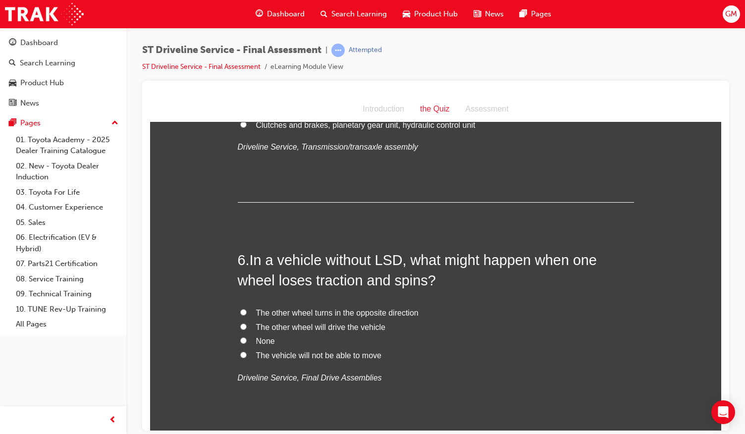
click at [328, 312] on span "The other wheel turns in the opposite direction" at bounding box center [337, 312] width 162 height 8
click at [247, 312] on input "The other wheel turns in the opposite direction" at bounding box center [243, 312] width 6 height 6
radio input "true"
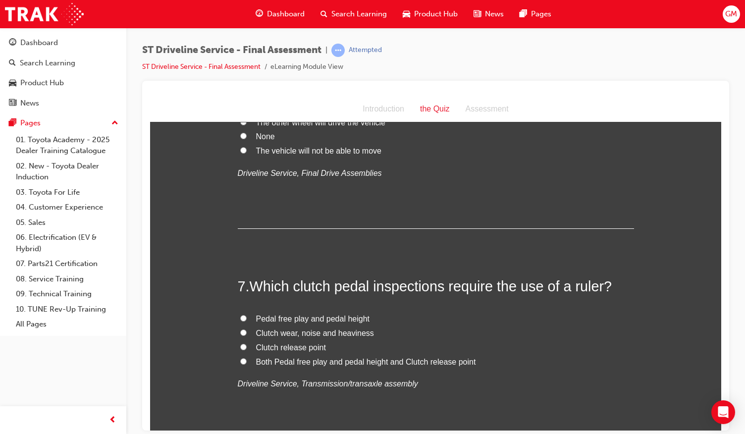
scroll to position [1228, 0]
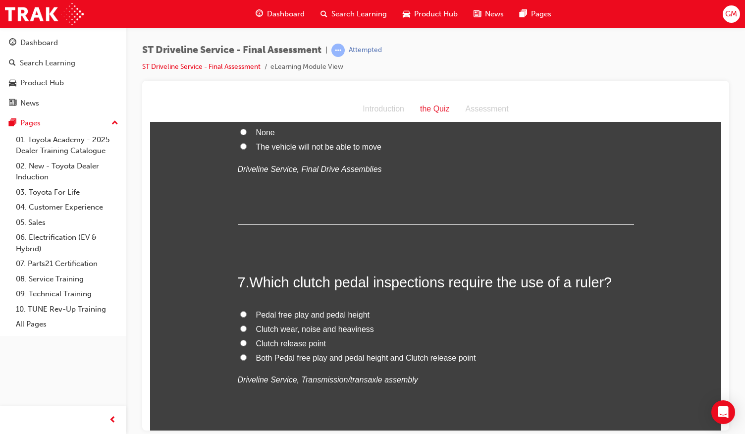
click at [329, 313] on span "Pedal free play and pedal height" at bounding box center [313, 314] width 114 height 8
click at [247, 313] on input "Pedal free play and pedal height" at bounding box center [243, 313] width 6 height 6
radio input "true"
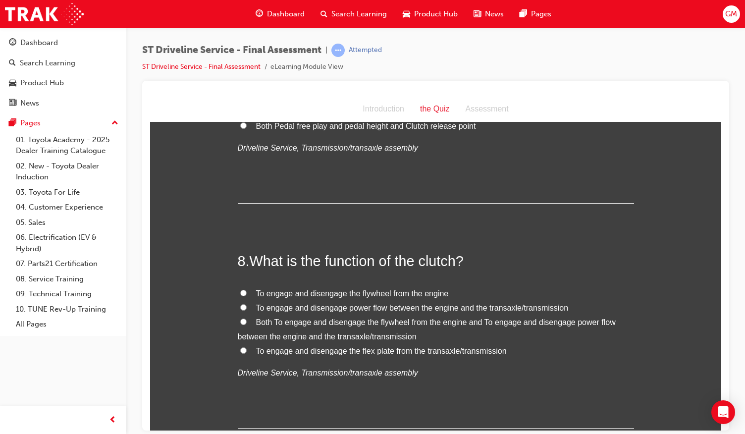
scroll to position [1463, 0]
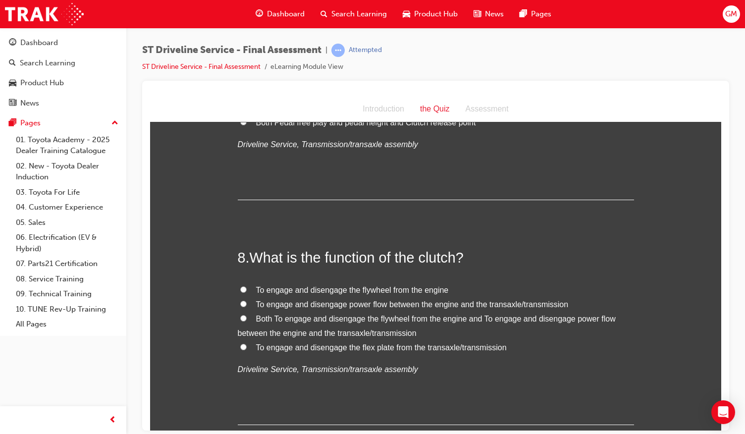
click at [360, 305] on span "To engage and disengage power flow between the engine and the transaxle/transmi…" at bounding box center [412, 304] width 312 height 8
click at [247, 305] on input "To engage and disengage power flow between the engine and the transaxle/transmi…" at bounding box center [243, 303] width 6 height 6
radio input "true"
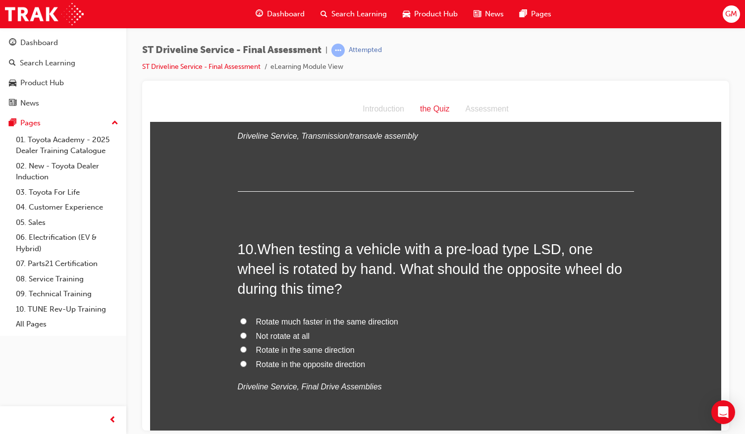
scroll to position [1928, 0]
click at [302, 349] on span "Rotate in the same direction" at bounding box center [305, 349] width 99 height 8
click at [247, 349] on input "Rotate in the same direction" at bounding box center [243, 348] width 6 height 6
radio input "true"
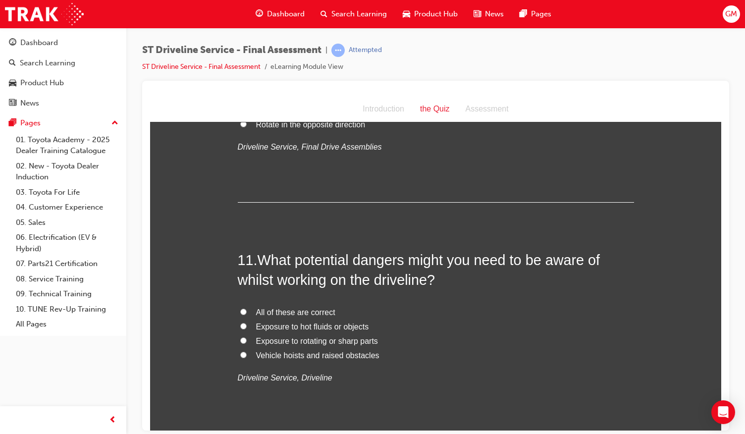
scroll to position [2177, 0]
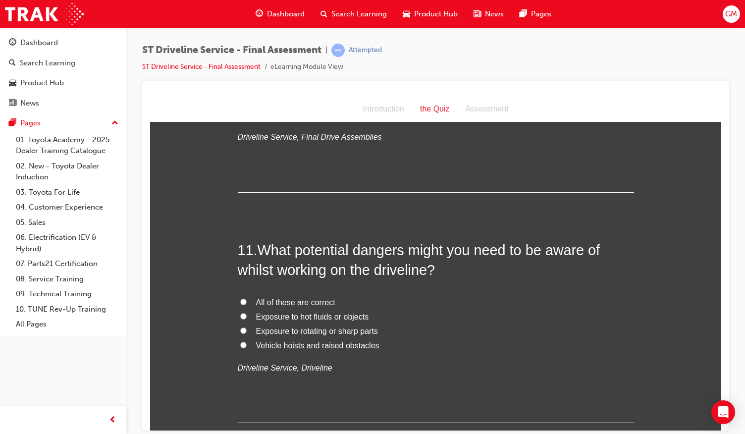
click at [314, 298] on span "All of these are correct" at bounding box center [295, 302] width 79 height 8
click at [247, 298] on input "All of these are correct" at bounding box center [243, 301] width 6 height 6
radio input "true"
click at [352, 329] on span "Exposure to rotating or sharp parts" at bounding box center [317, 330] width 122 height 8
click at [247, 329] on input "Exposure to rotating or sharp parts" at bounding box center [243, 330] width 6 height 6
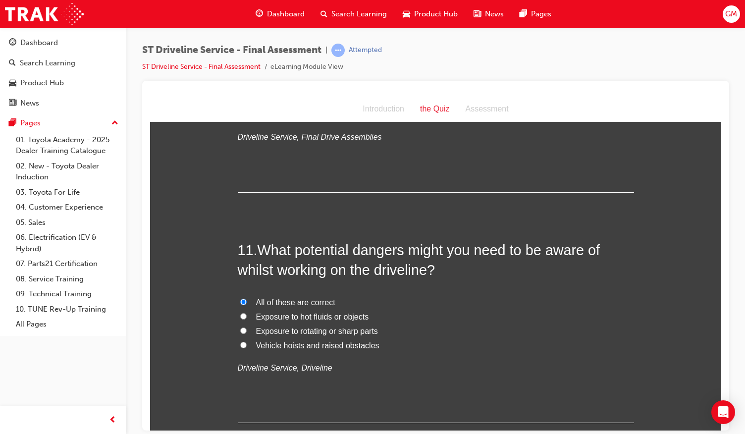
radio input "true"
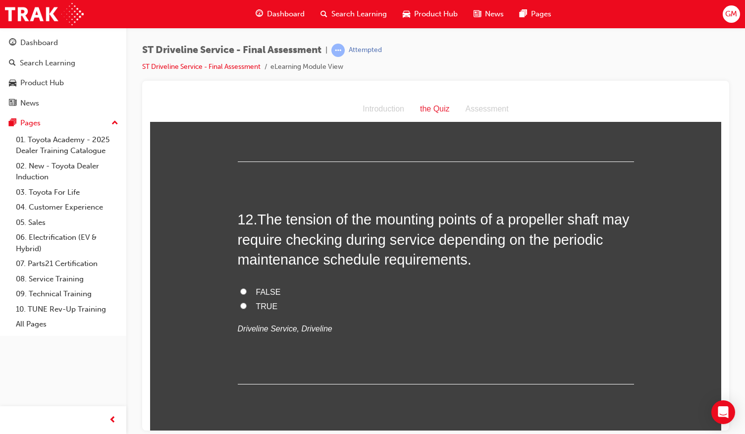
scroll to position [2443, 0]
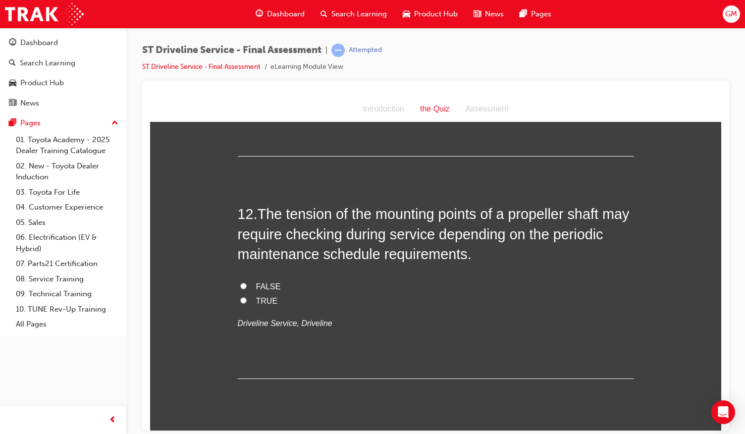
click at [250, 301] on label "TRUE" at bounding box center [436, 301] width 396 height 14
click at [247, 301] on input "TRUE" at bounding box center [243, 300] width 6 height 6
radio input "true"
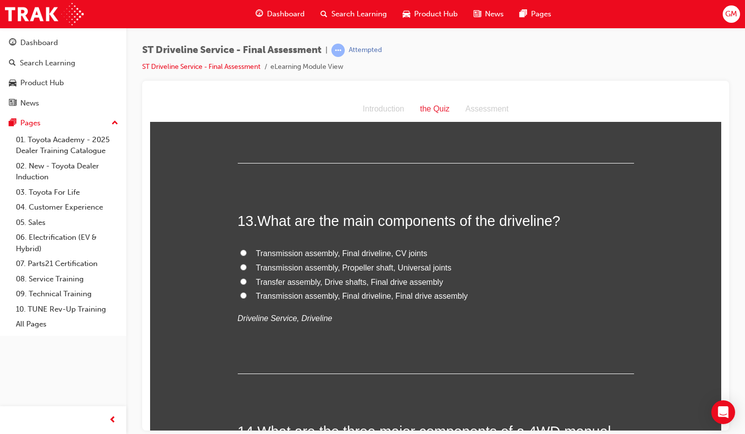
scroll to position [2659, 0]
click at [304, 264] on span "Transmission assembly, Propeller shaft, Universal joints" at bounding box center [354, 266] width 196 height 8
click at [247, 264] on input "Transmission assembly, Propeller shaft, Universal joints" at bounding box center [243, 266] width 6 height 6
radio input "true"
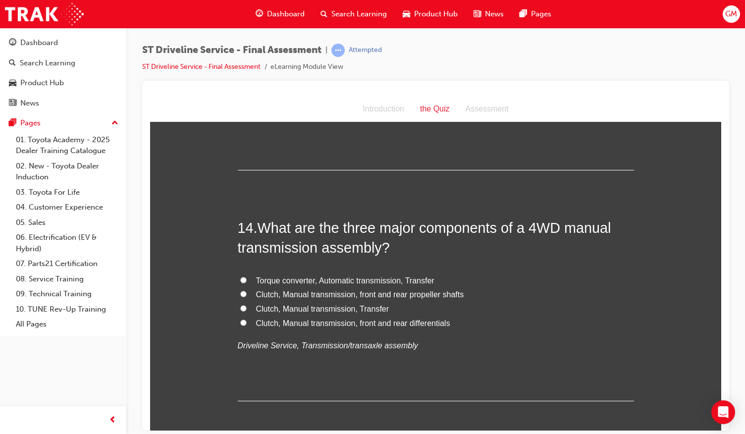
scroll to position [2865, 0]
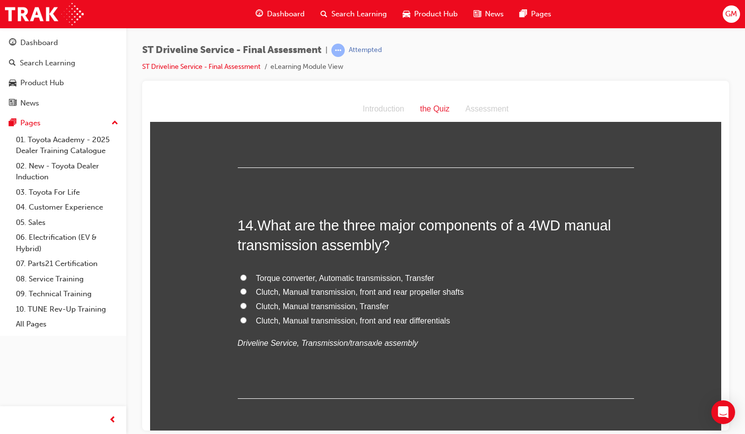
click at [335, 303] on span "Clutch, Manual transmission, Transfer" at bounding box center [322, 306] width 133 height 8
click at [247, 303] on input "Clutch, Manual transmission, Transfer" at bounding box center [243, 305] width 6 height 6
radio input "true"
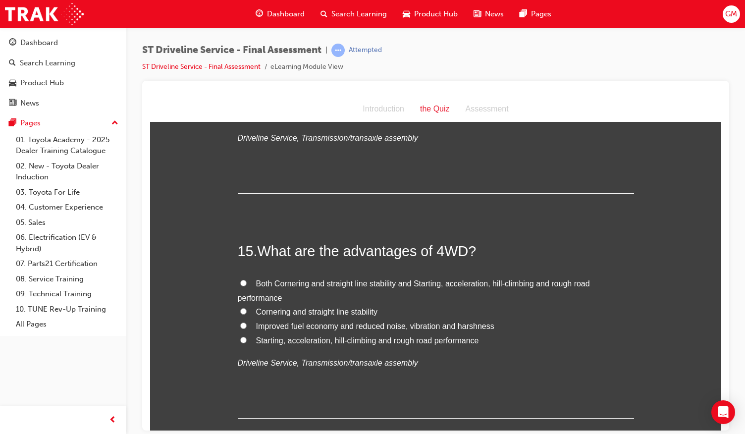
scroll to position [3092, 0]
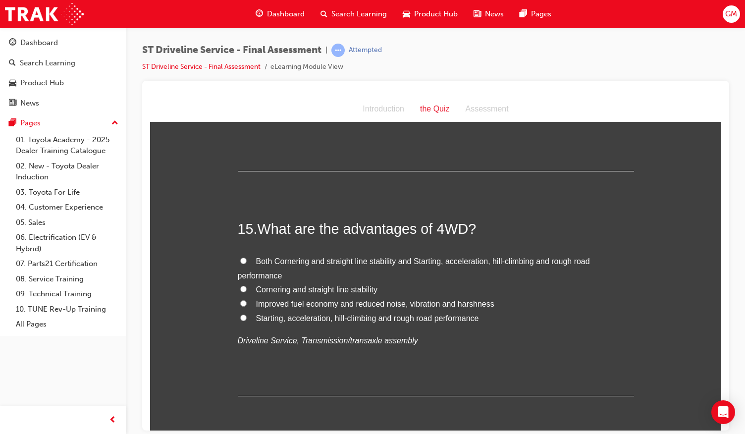
click at [337, 313] on span "Starting, acceleration, hill-climbing and rough road performance" at bounding box center [367, 317] width 223 height 8
click at [247, 314] on input "Starting, acceleration, hill-climbing and rough road performance" at bounding box center [243, 317] width 6 height 6
radio input "true"
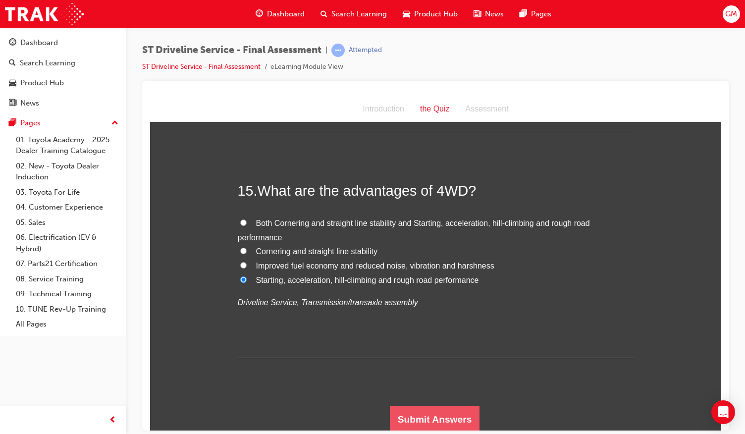
click at [444, 405] on button "Submit Answers" at bounding box center [435, 419] width 90 height 28
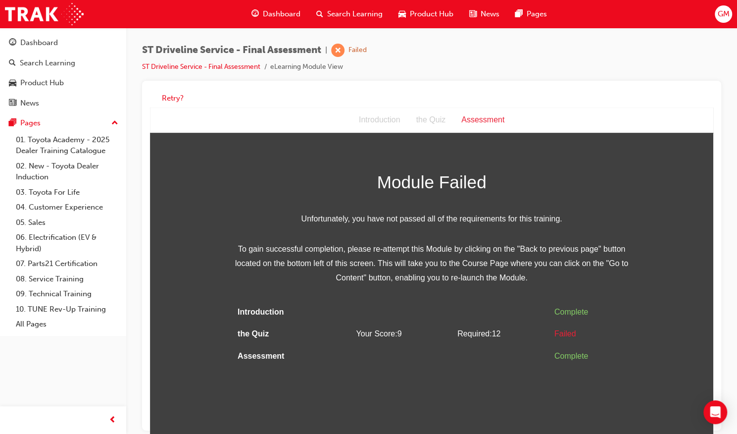
scroll to position [7, 0]
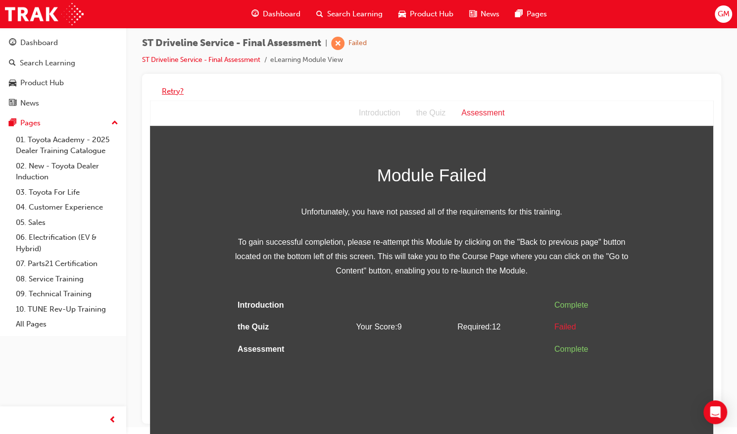
click at [178, 89] on button "Retry?" at bounding box center [173, 91] width 22 height 11
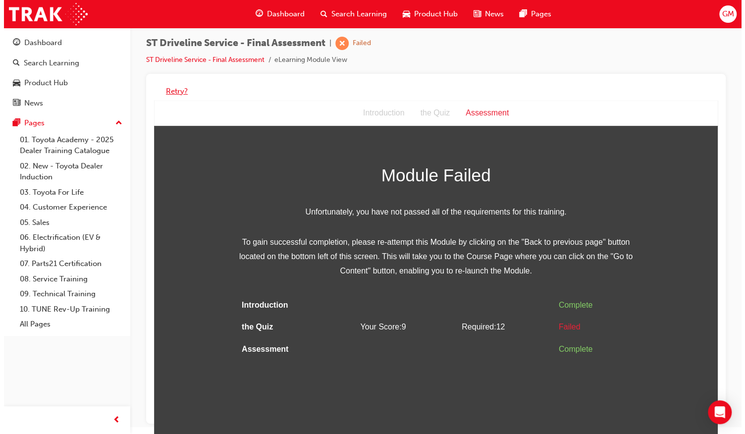
scroll to position [0, 0]
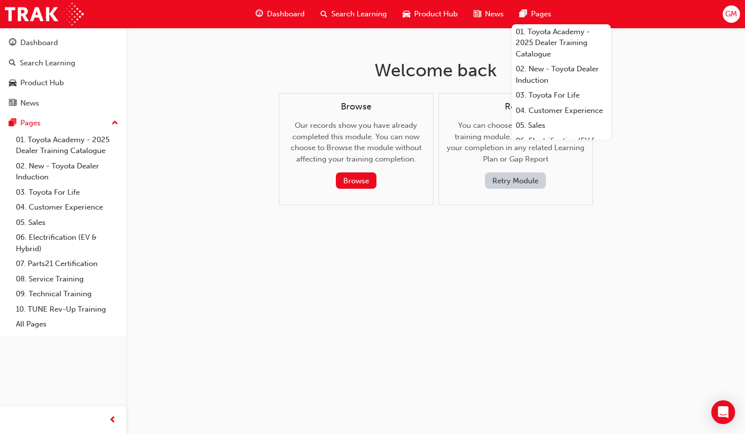
click at [732, 16] on span "GM" at bounding box center [731, 13] width 12 height 11
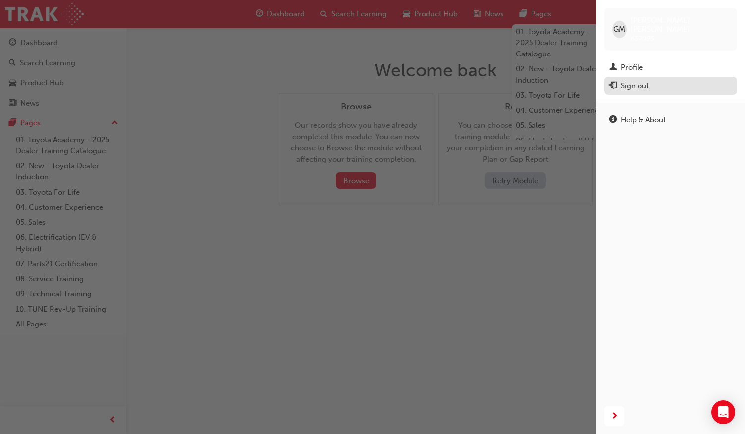
click at [647, 80] on div "Sign out" at bounding box center [634, 85] width 28 height 11
